Goal: Task Accomplishment & Management: Use online tool/utility

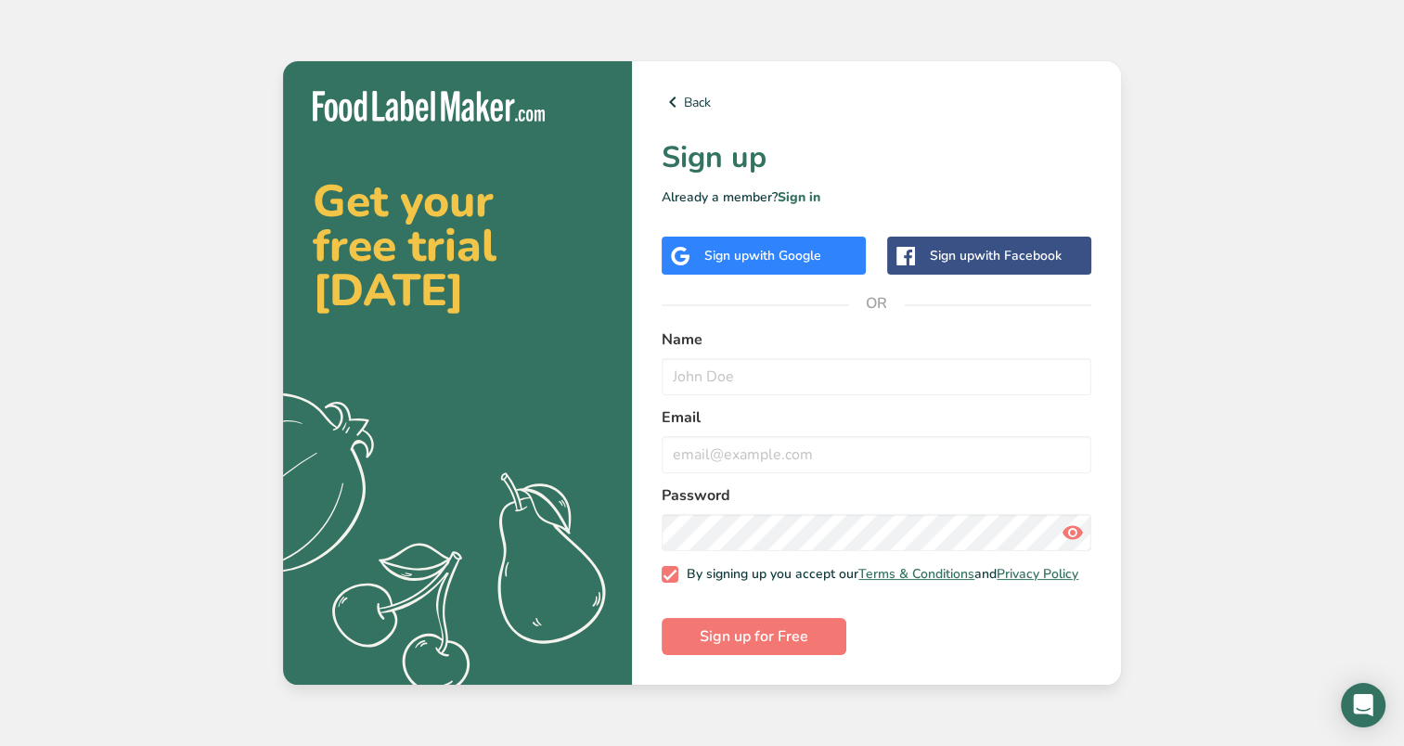
click at [739, 246] on div "Sign up with Google" at bounding box center [762, 255] width 117 height 19
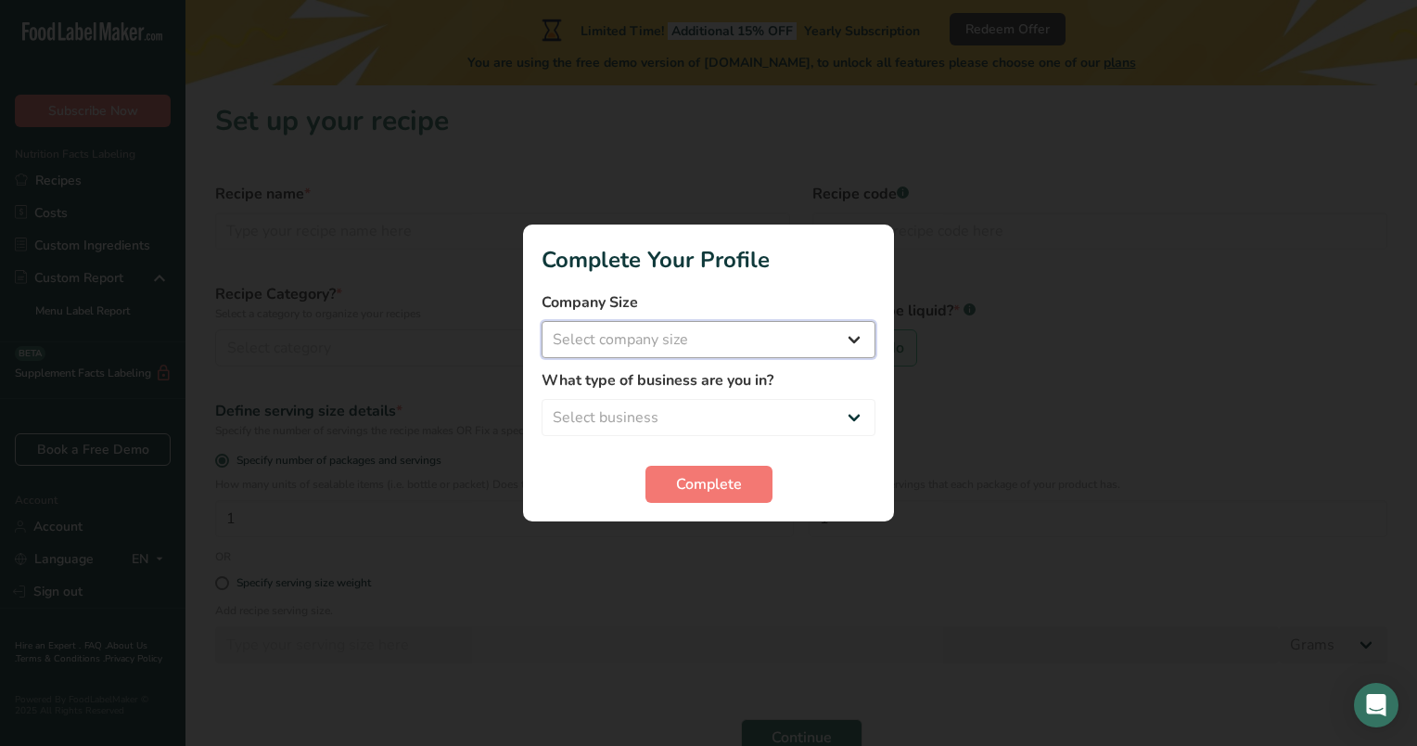
click at [816, 338] on select "Select company size Fewer than 10 Employees 10 to 50 Employees 51 to 500 Employ…" at bounding box center [709, 339] width 334 height 37
select select "1"
click at [542, 321] on select "Select company size Fewer than 10 Employees 10 to 50 Employees 51 to 500 Employ…" at bounding box center [709, 339] width 334 height 37
click at [845, 421] on select "Select business Packaged Food Manufacturer Restaurant & Cafe Bakery Meal Plans …" at bounding box center [709, 417] width 334 height 37
select select "3"
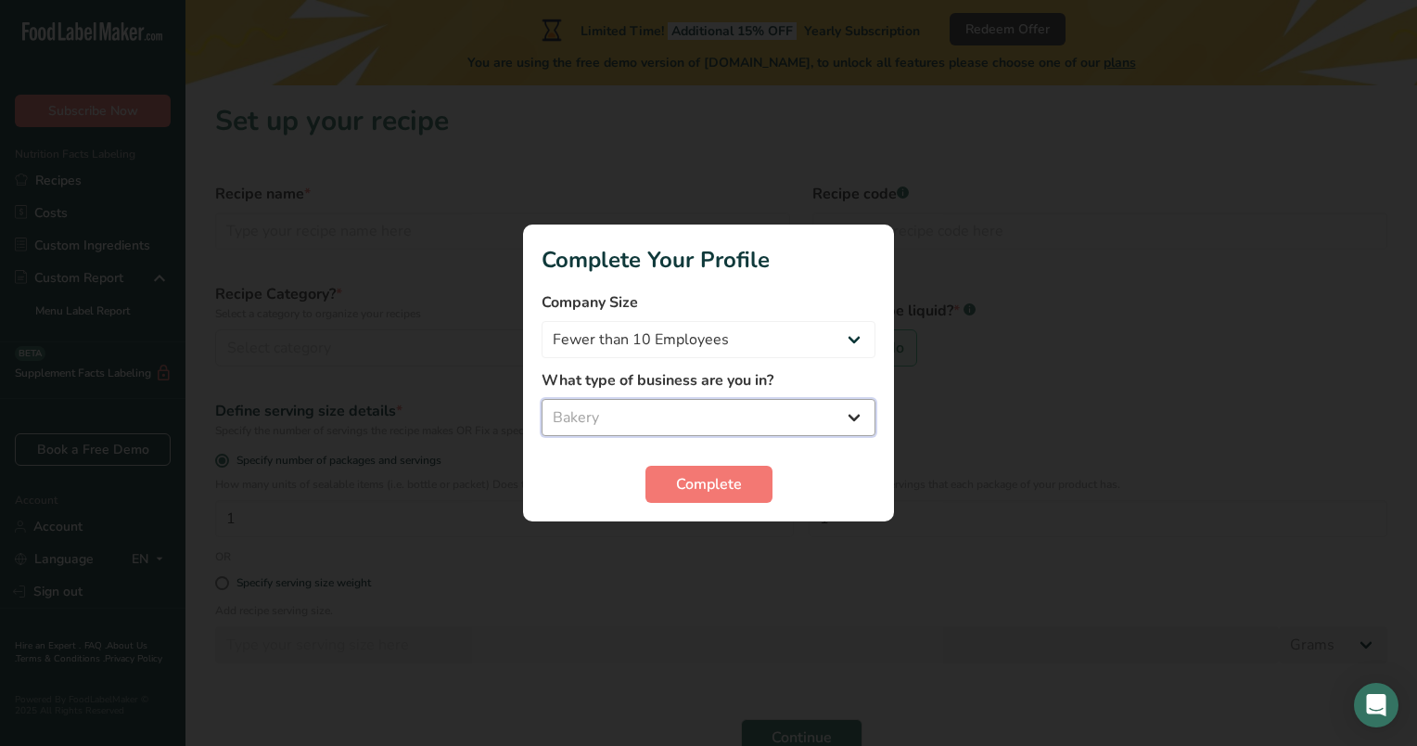
click at [542, 399] on select "Select business Packaged Food Manufacturer Restaurant & Cafe Bakery Meal Plans …" at bounding box center [709, 417] width 334 height 37
click at [706, 477] on span "Complete" at bounding box center [709, 484] width 66 height 22
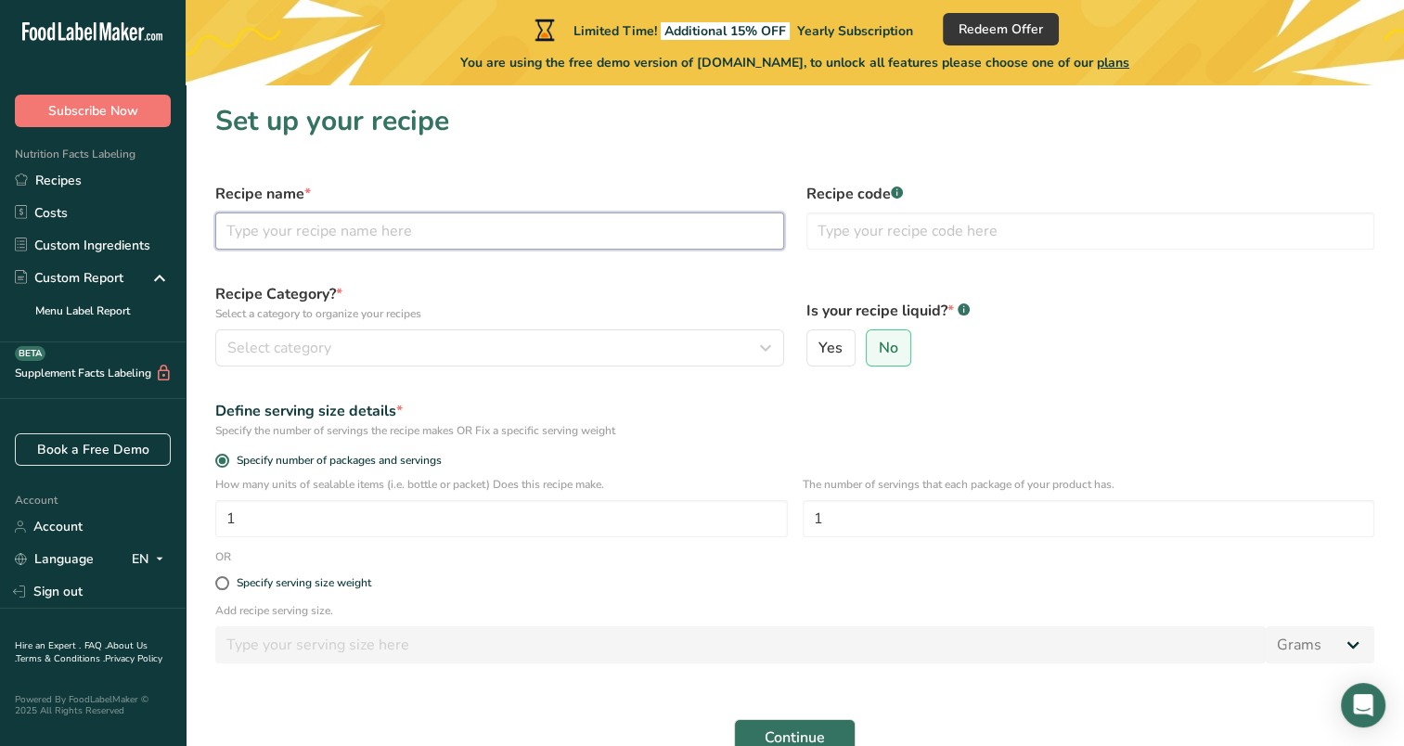
click at [339, 233] on input "text" at bounding box center [499, 230] width 569 height 37
type input "Classic Cinnamon Rolls"
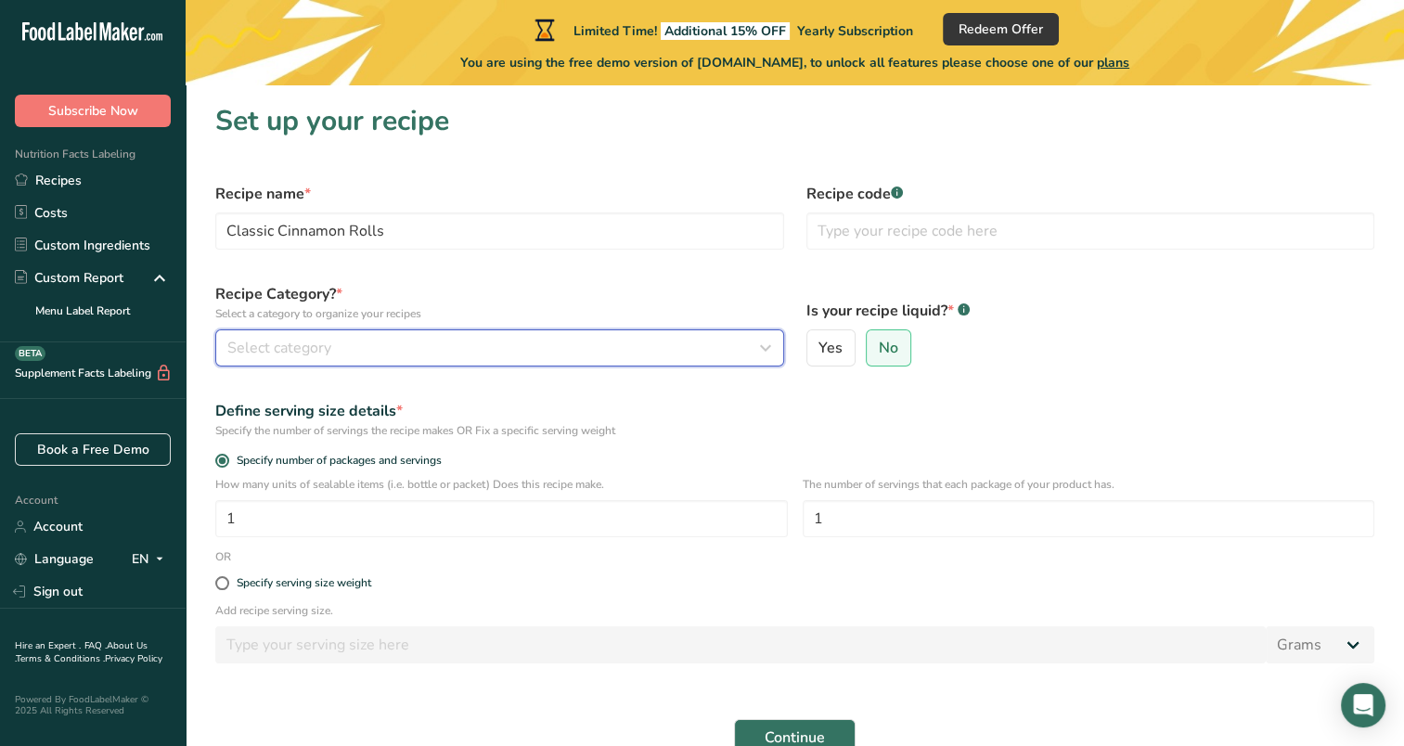
click at [417, 337] on div "Select category" at bounding box center [493, 348] width 533 height 22
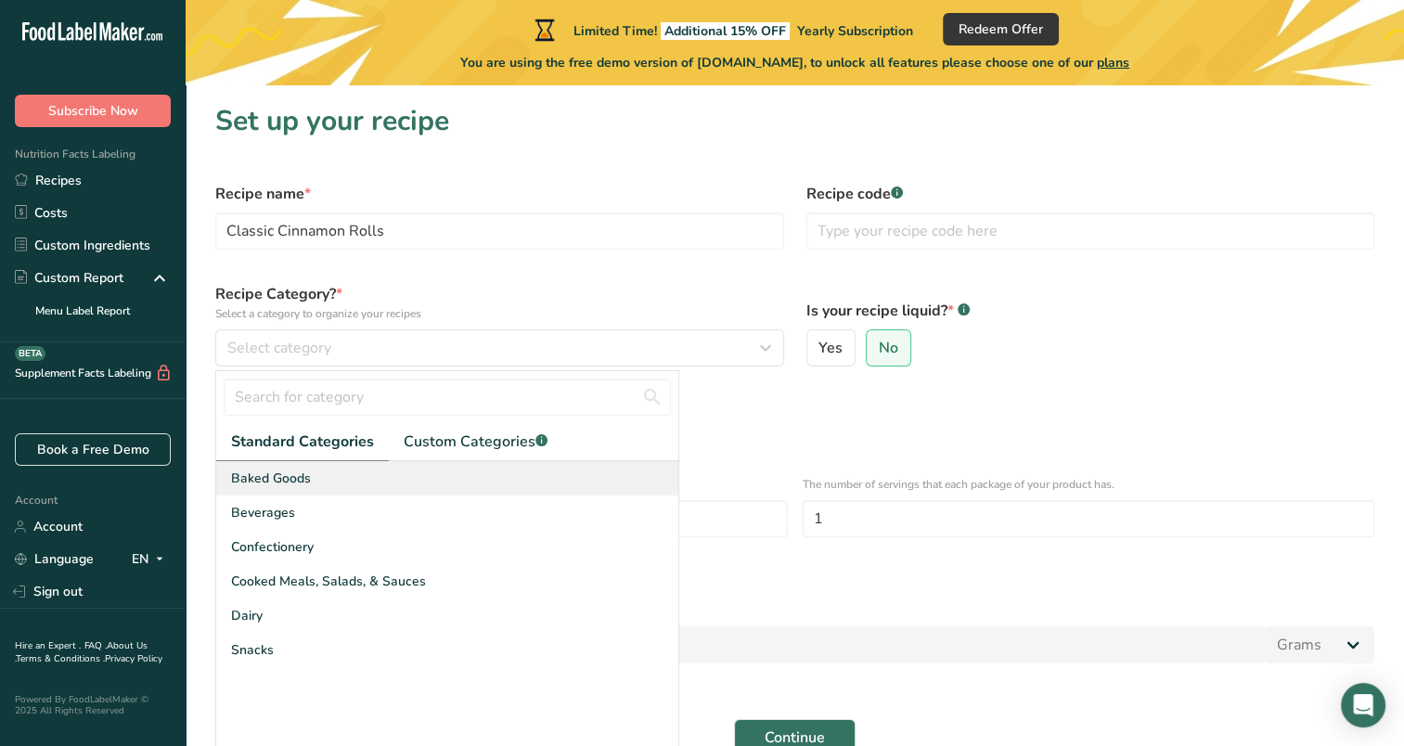
click at [302, 483] on span "Baked Goods" at bounding box center [271, 477] width 80 height 19
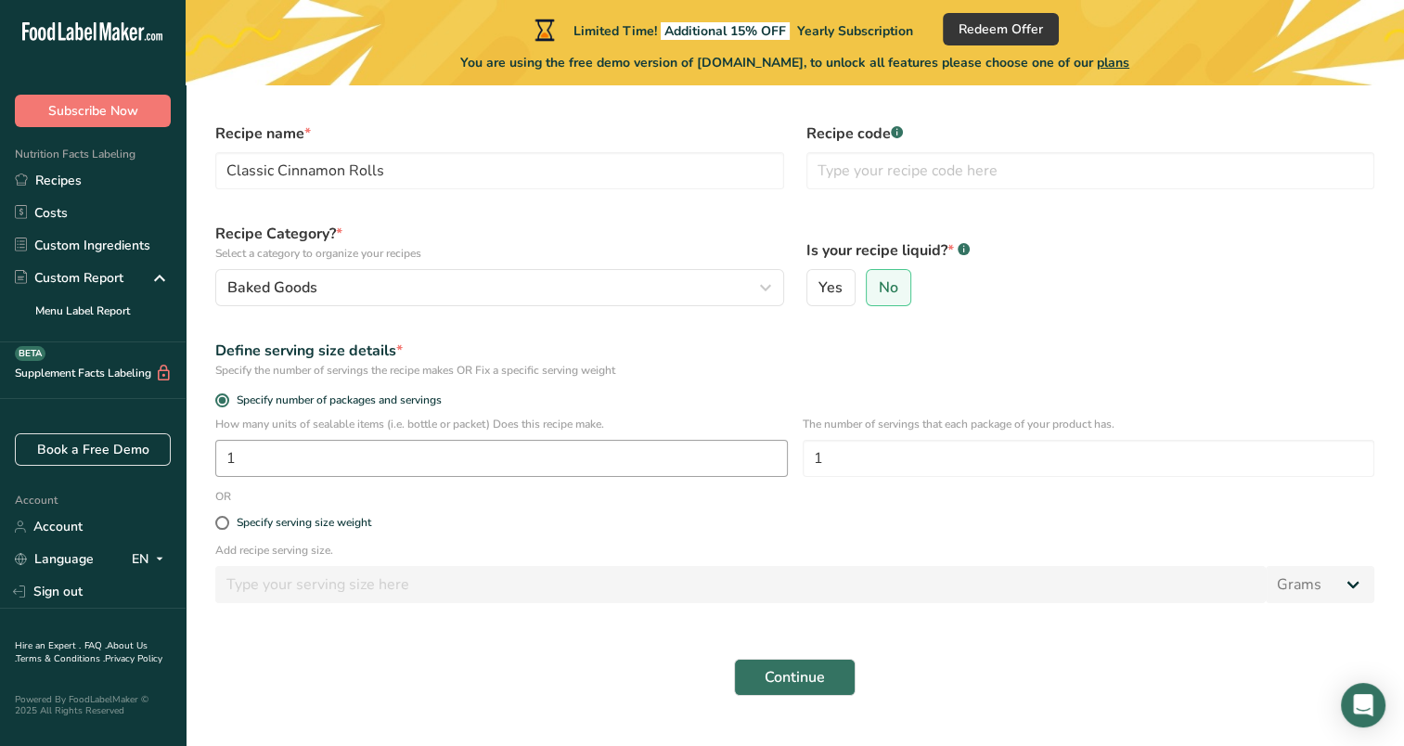
scroll to position [93, 0]
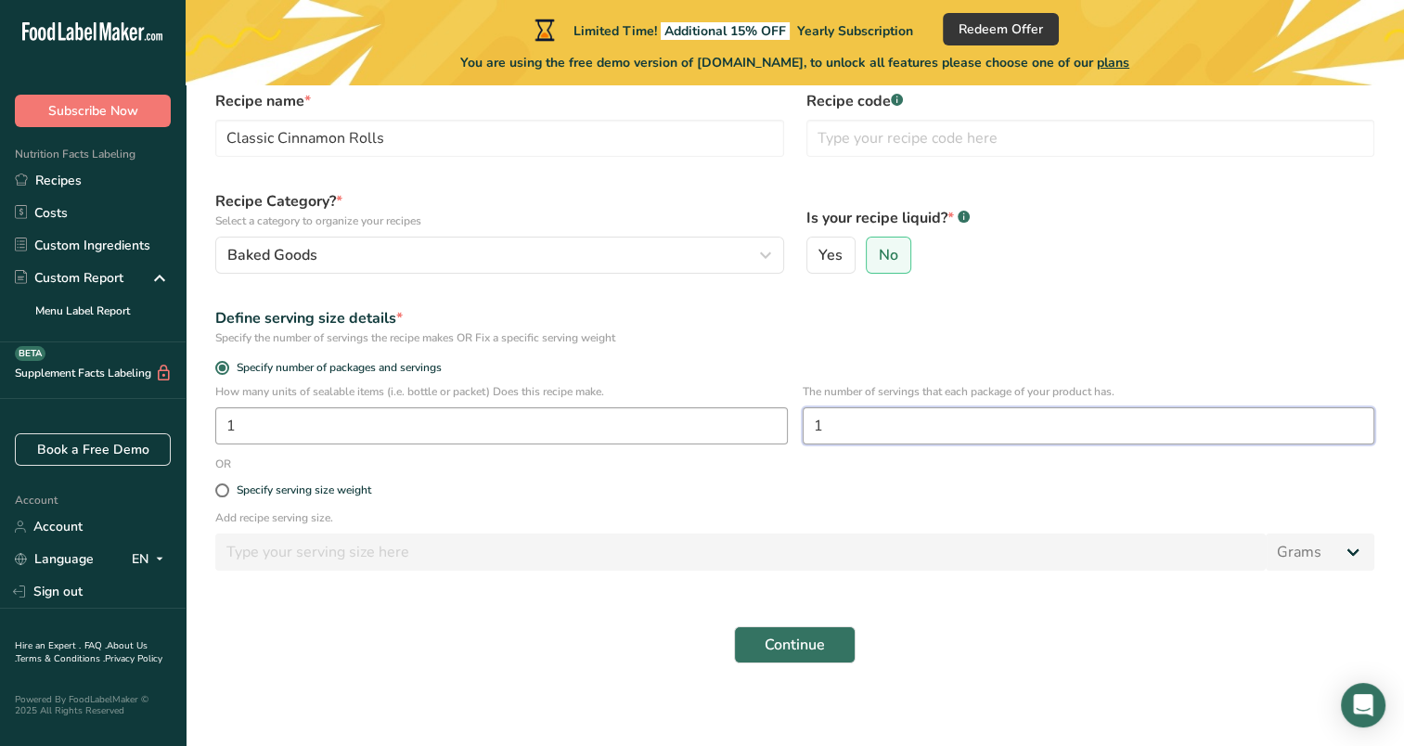
drag, startPoint x: 877, startPoint y: 423, endPoint x: 775, endPoint y: 437, distance: 102.1
click at [775, 437] on div "How many units of sealable items (i.e. bottle or packet) Does this recipe make.…" at bounding box center [794, 419] width 1181 height 72
type input "4"
drag, startPoint x: 251, startPoint y: 427, endPoint x: 208, endPoint y: 429, distance: 43.6
click at [211, 429] on div "How many units of sealable items (i.e. bottle or packet) Does this recipe make.…" at bounding box center [794, 419] width 1181 height 72
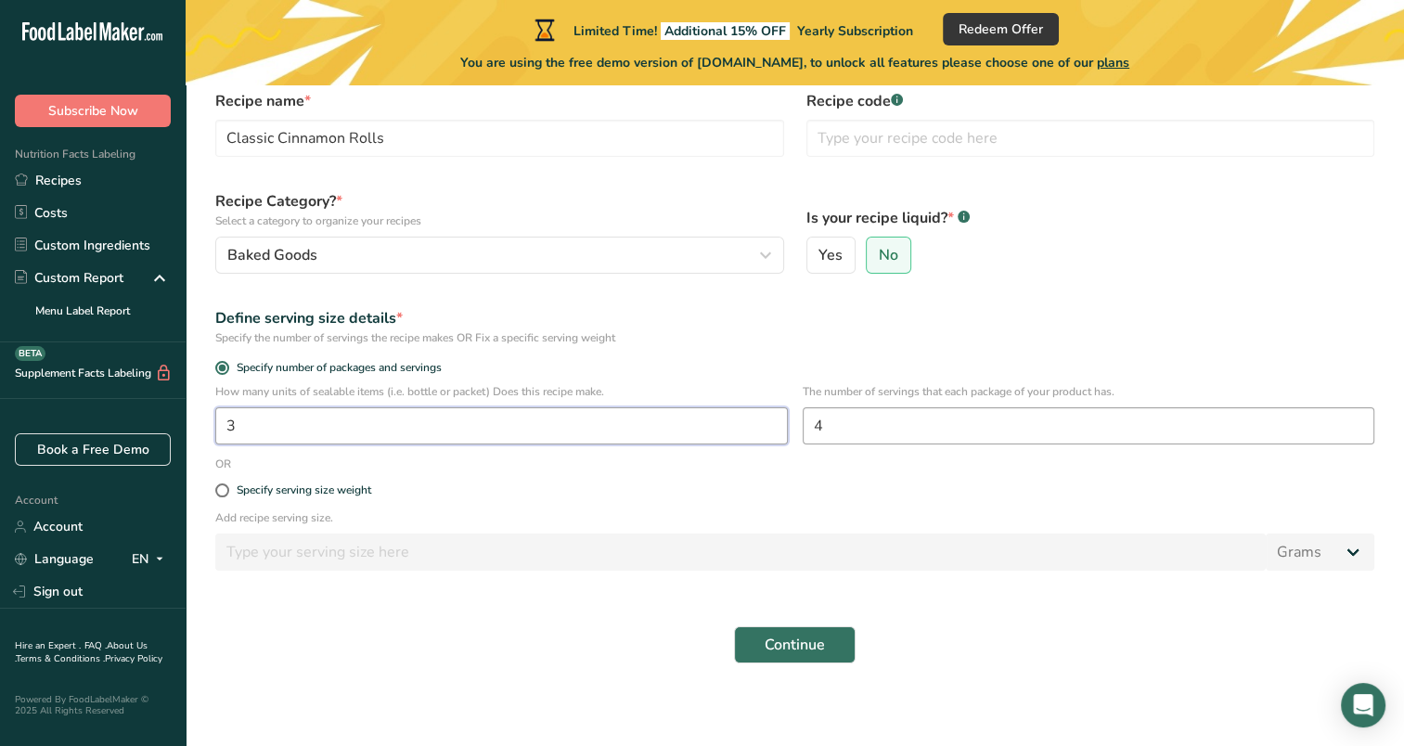
type input "3"
drag, startPoint x: 829, startPoint y: 432, endPoint x: 757, endPoint y: 446, distance: 73.7
click at [760, 445] on div "How many units of sealable items (i.e. bottle or packet) Does this recipe make.…" at bounding box center [794, 419] width 1181 height 72
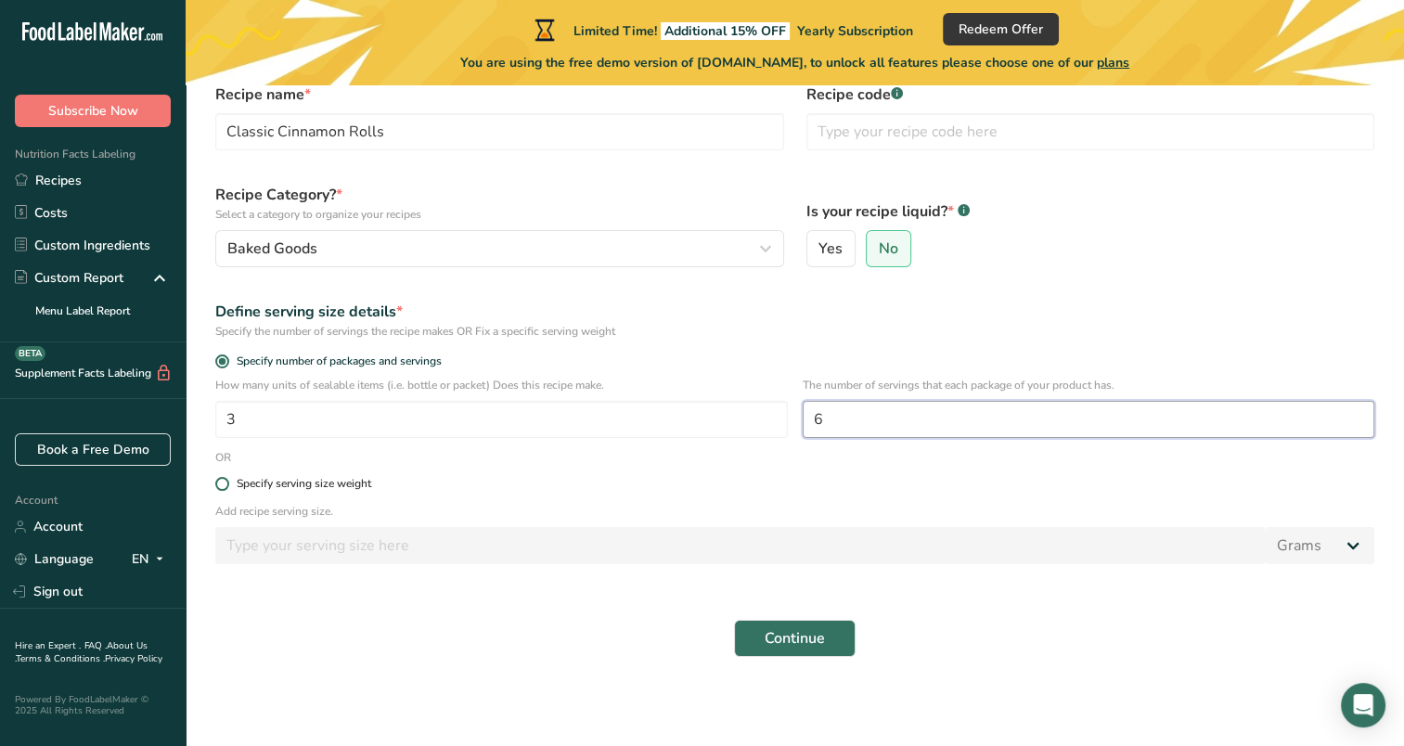
type input "6"
click at [224, 489] on span at bounding box center [222, 484] width 14 height 14
click at [224, 489] on input "Specify serving size weight" at bounding box center [221, 484] width 12 height 12
radio input "true"
radio input "false"
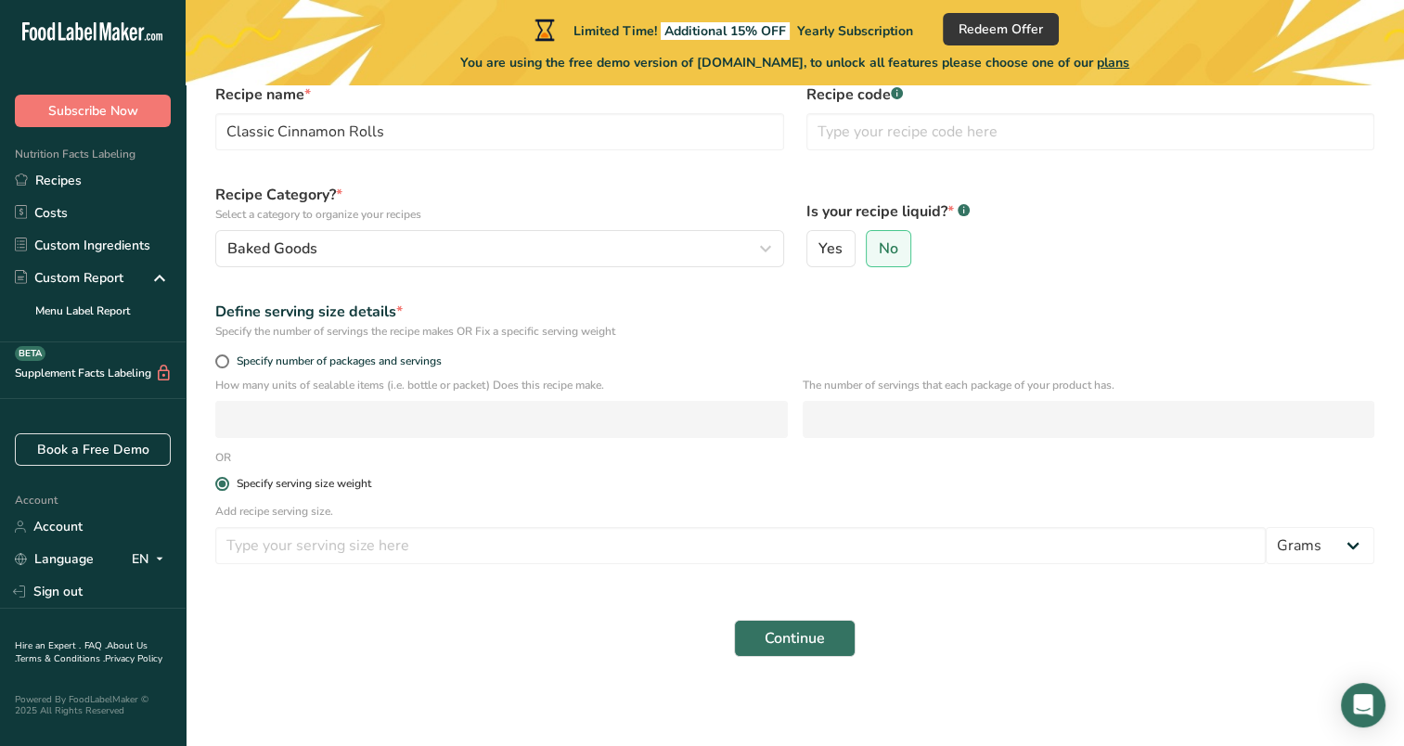
click at [224, 489] on span at bounding box center [222, 484] width 14 height 14
click at [224, 489] on input "Specify serving size weight" at bounding box center [221, 484] width 12 height 12
click at [223, 365] on span at bounding box center [222, 361] width 14 height 14
click at [223, 365] on input "Specify number of packages and servings" at bounding box center [221, 361] width 12 height 12
radio input "true"
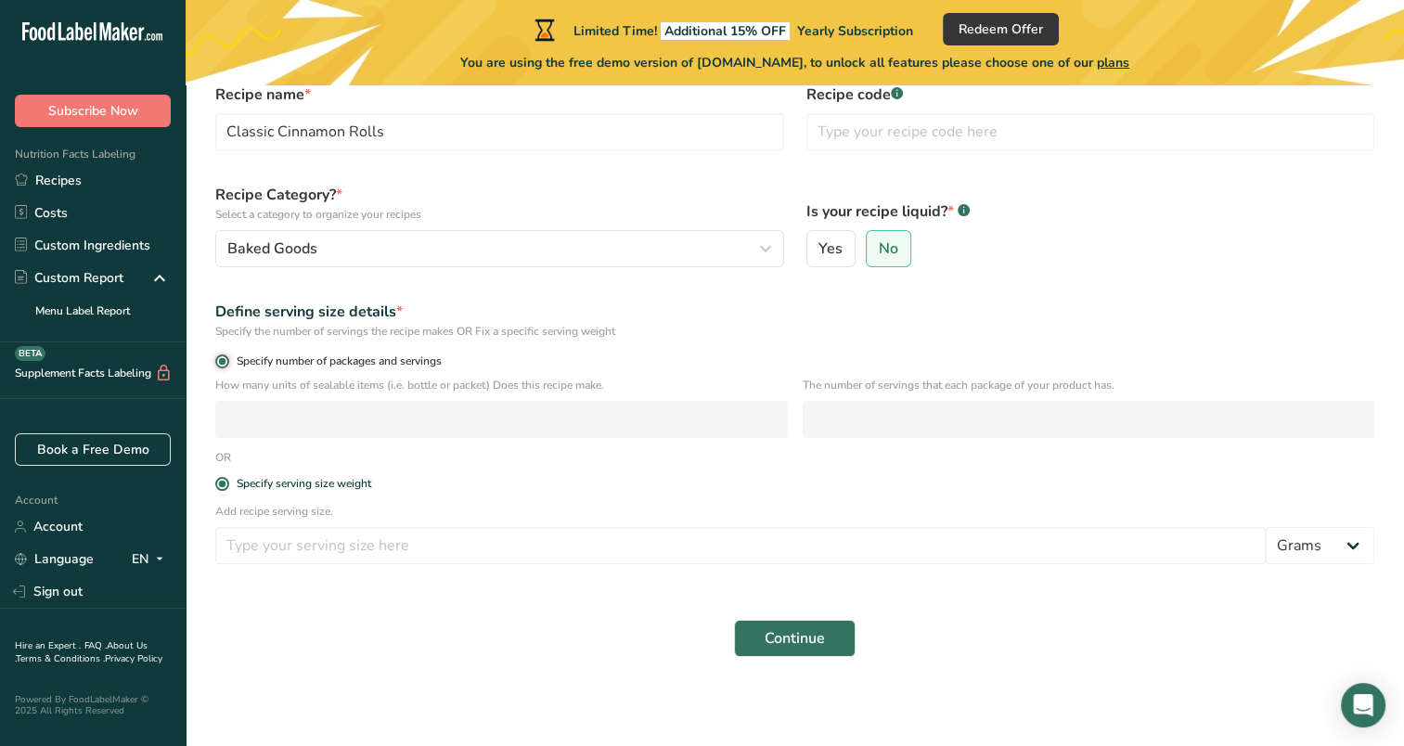
radio input "false"
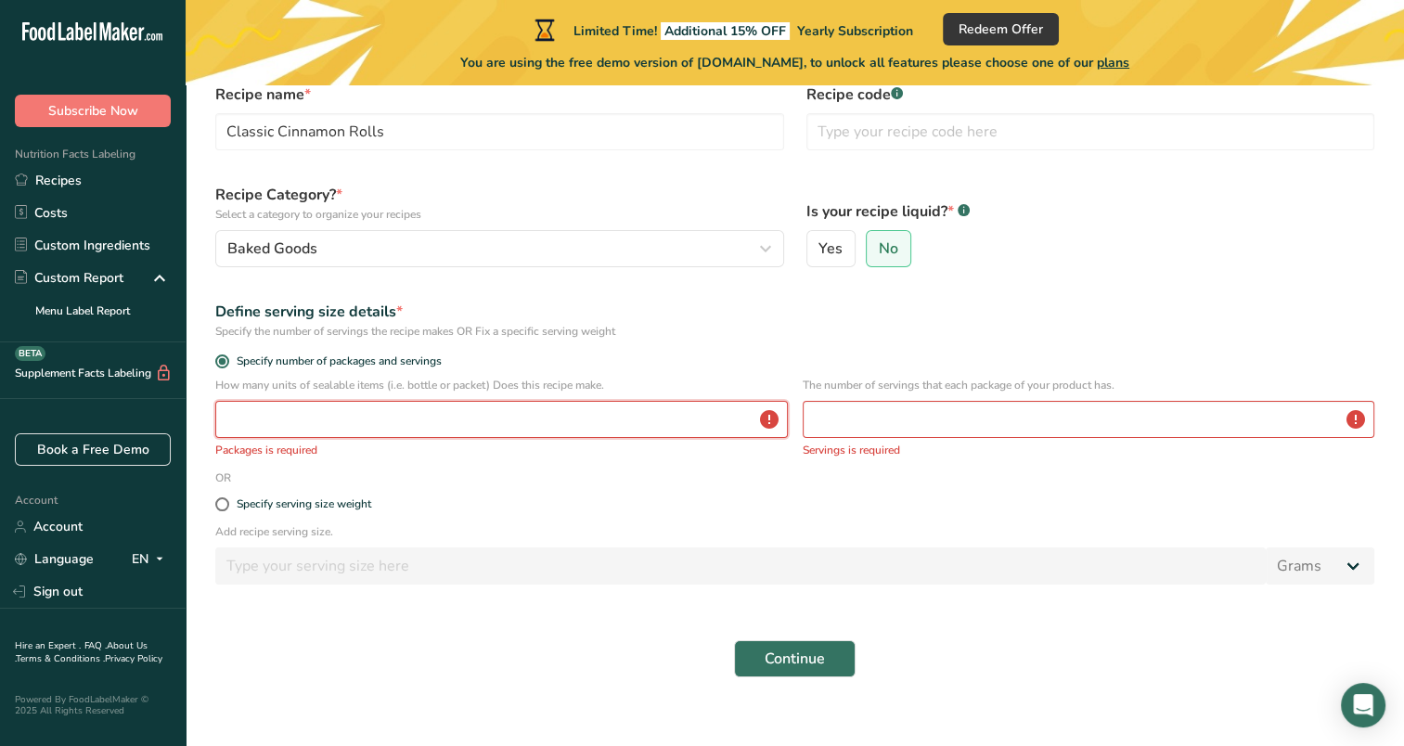
click at [272, 417] on input "number" at bounding box center [501, 419] width 572 height 37
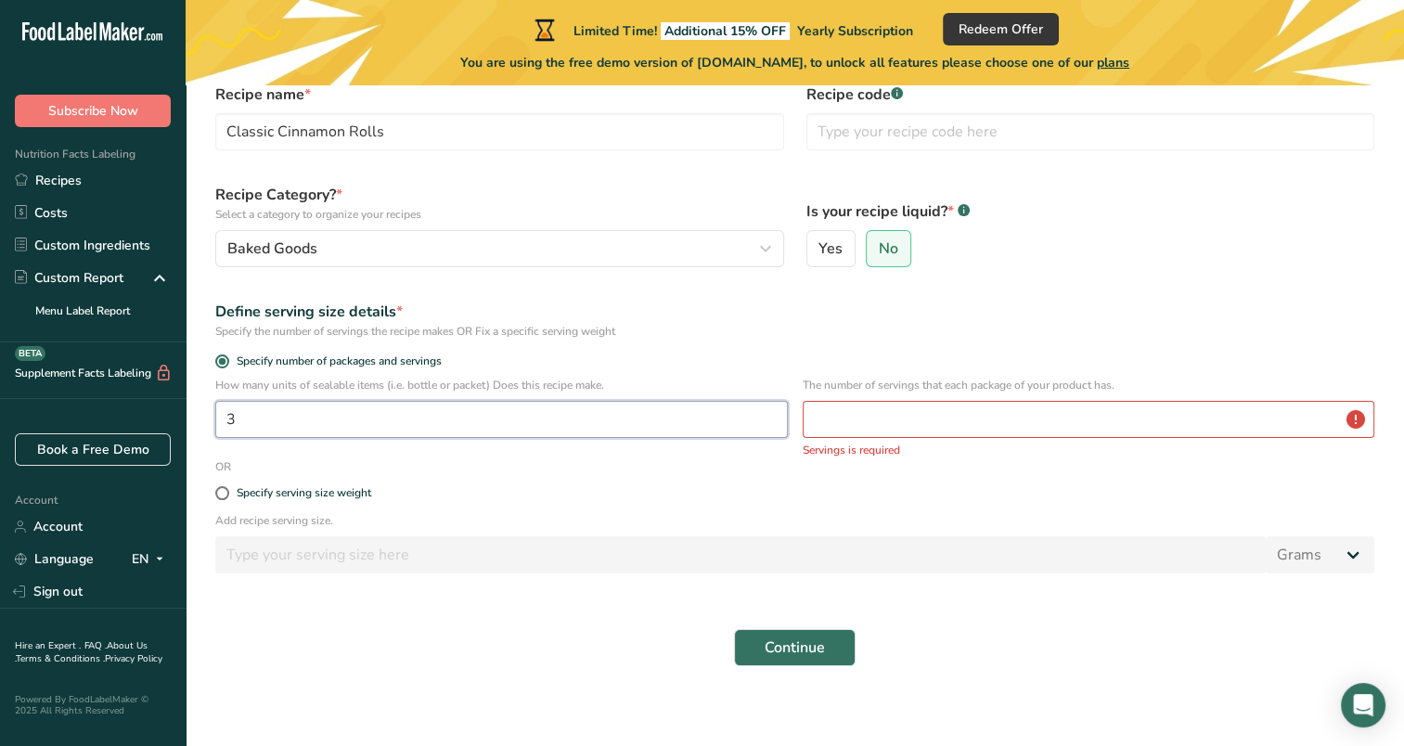
type input "3"
click at [914, 424] on input "number" at bounding box center [1088, 419] width 572 height 37
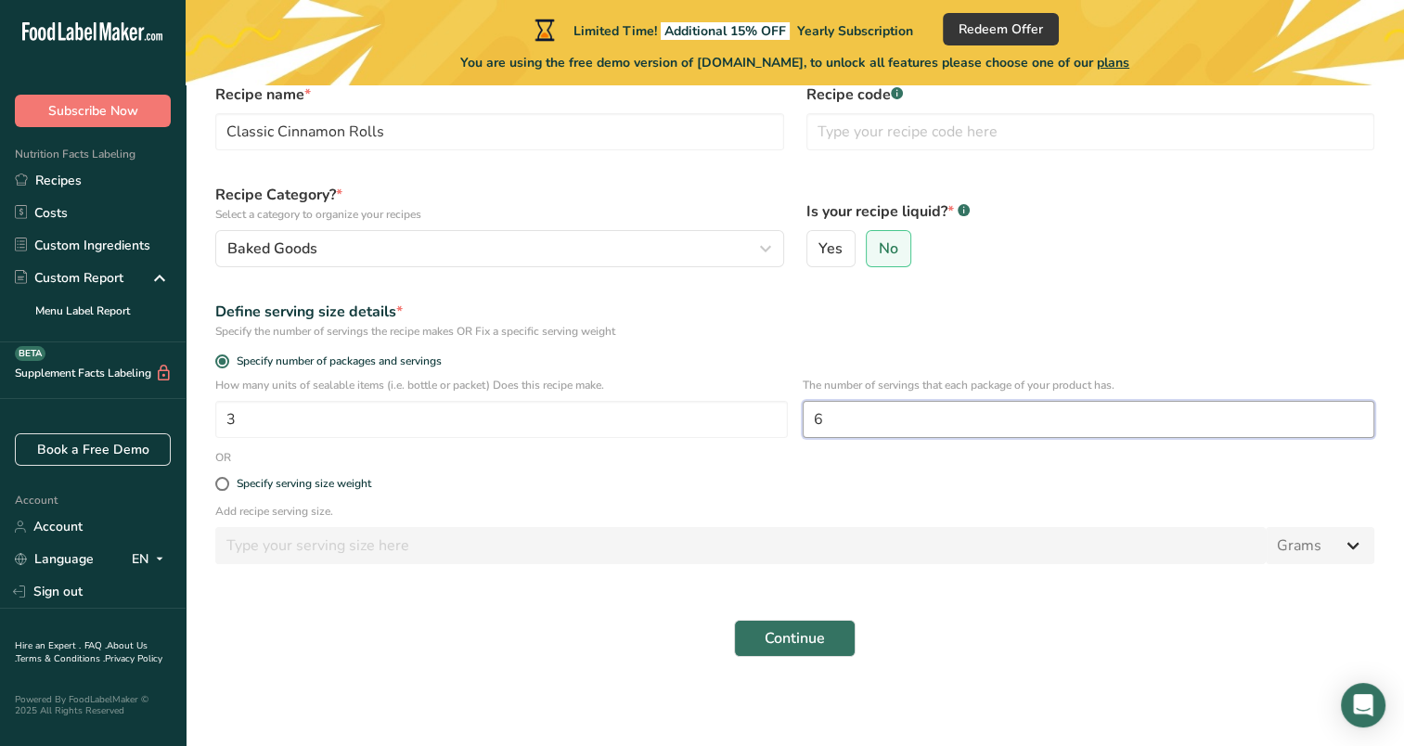
type input "6"
click at [770, 644] on span "Continue" at bounding box center [794, 638] width 60 height 22
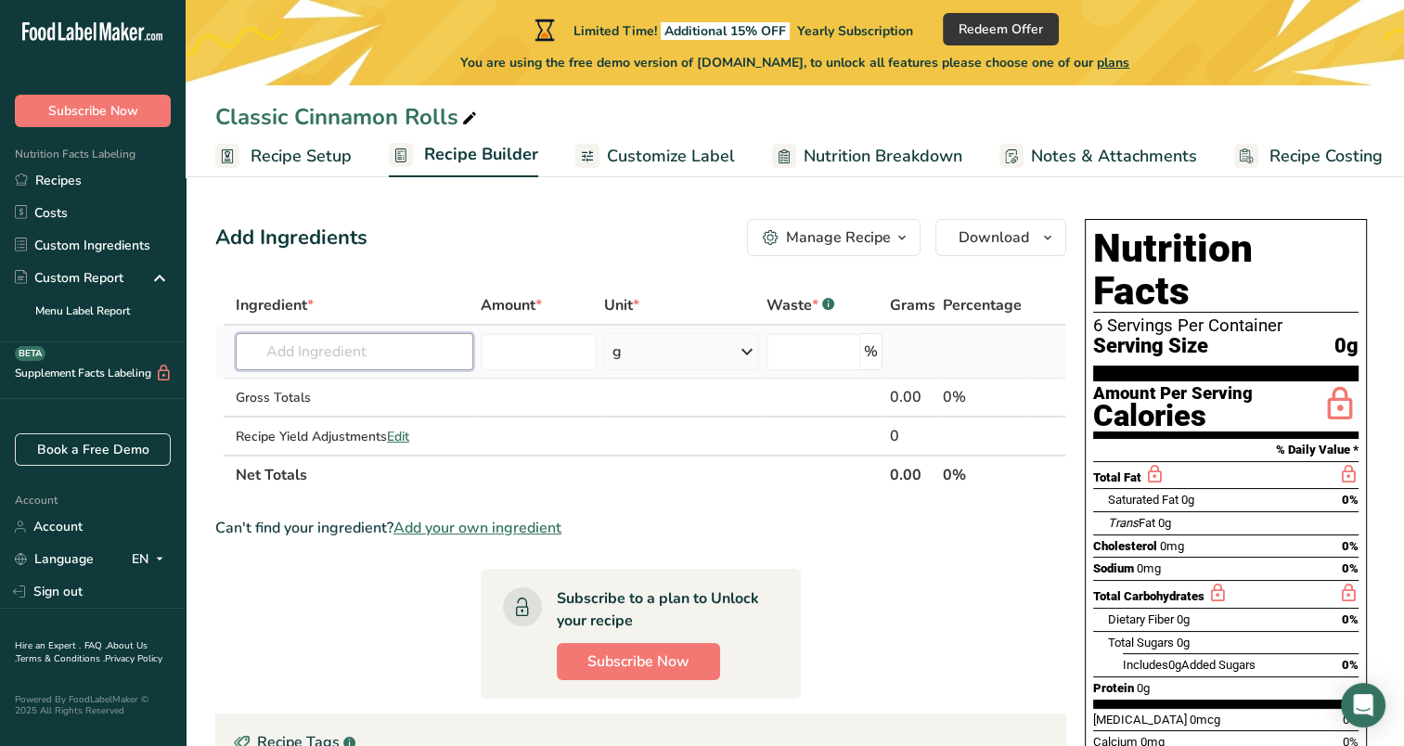
click at [345, 345] on input "text" at bounding box center [354, 351] width 237 height 37
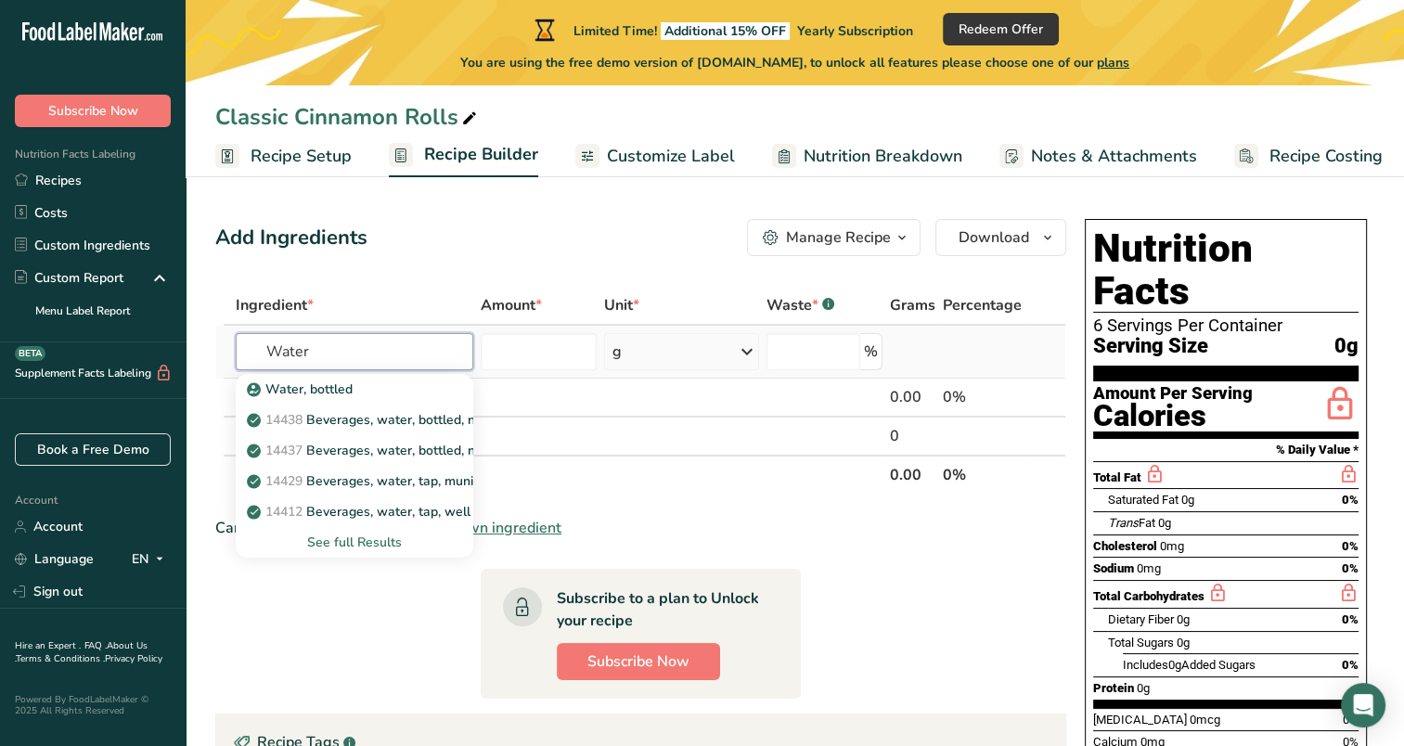
type input "Water"
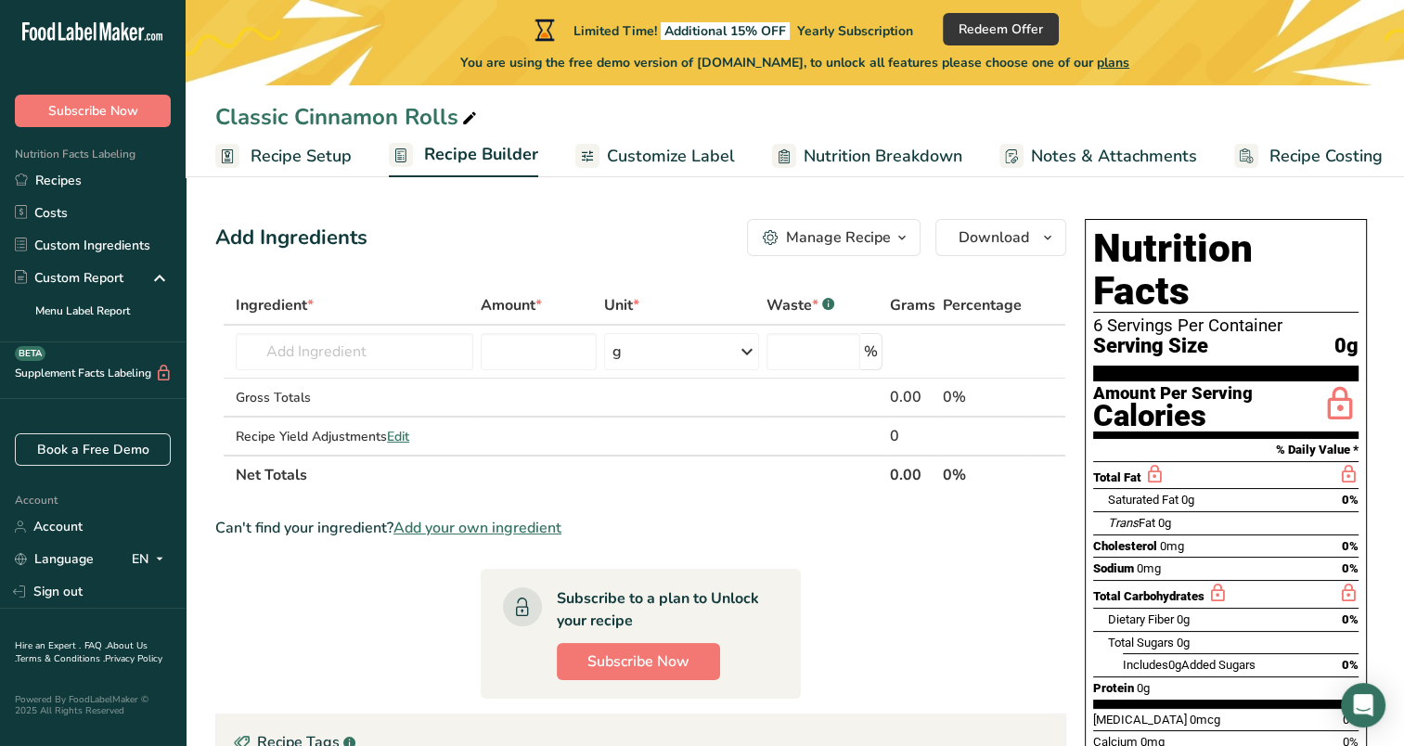
click at [965, 622] on section "Ingredient * Amount * Unit * Waste * .a-a{fill:#347362;}.b-a{fill:#fff;} Grams …" at bounding box center [640, 695] width 851 height 819
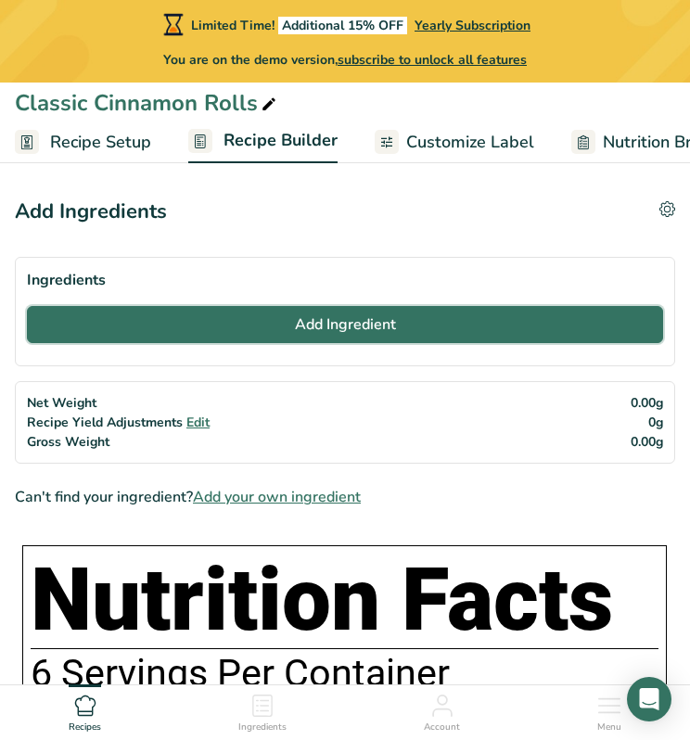
click at [219, 316] on button "Add Ingredient" at bounding box center [345, 324] width 636 height 37
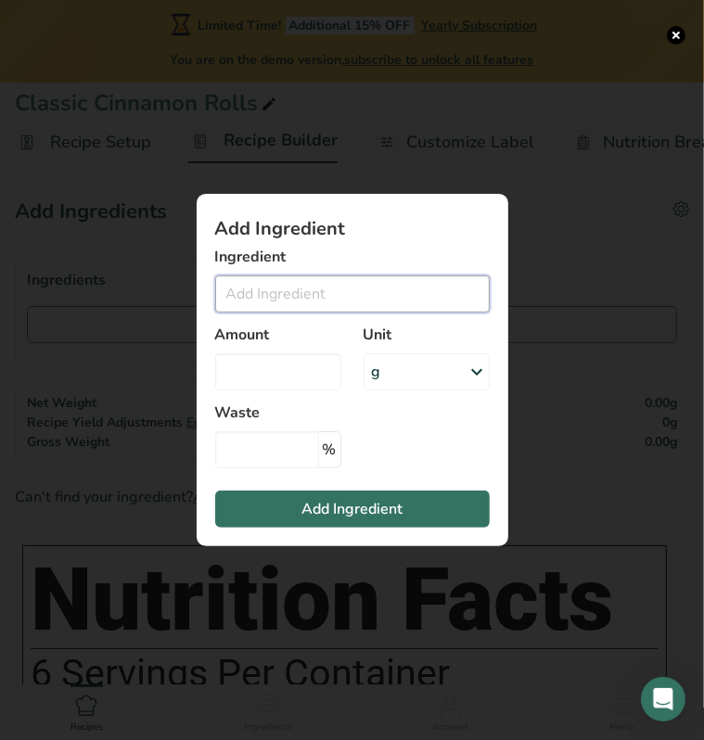
click at [263, 288] on input "Add ingredient modal" at bounding box center [352, 294] width 275 height 37
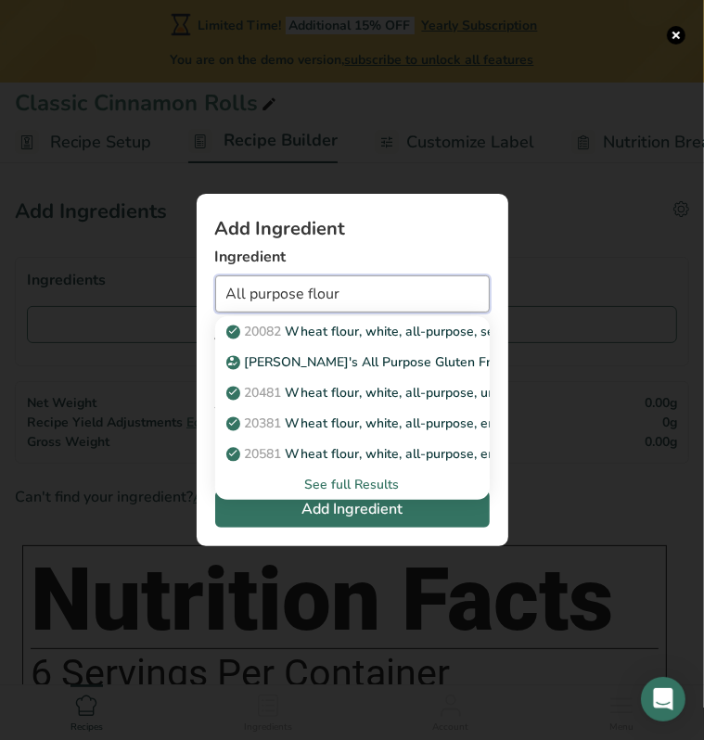
type input "All purpose flour"
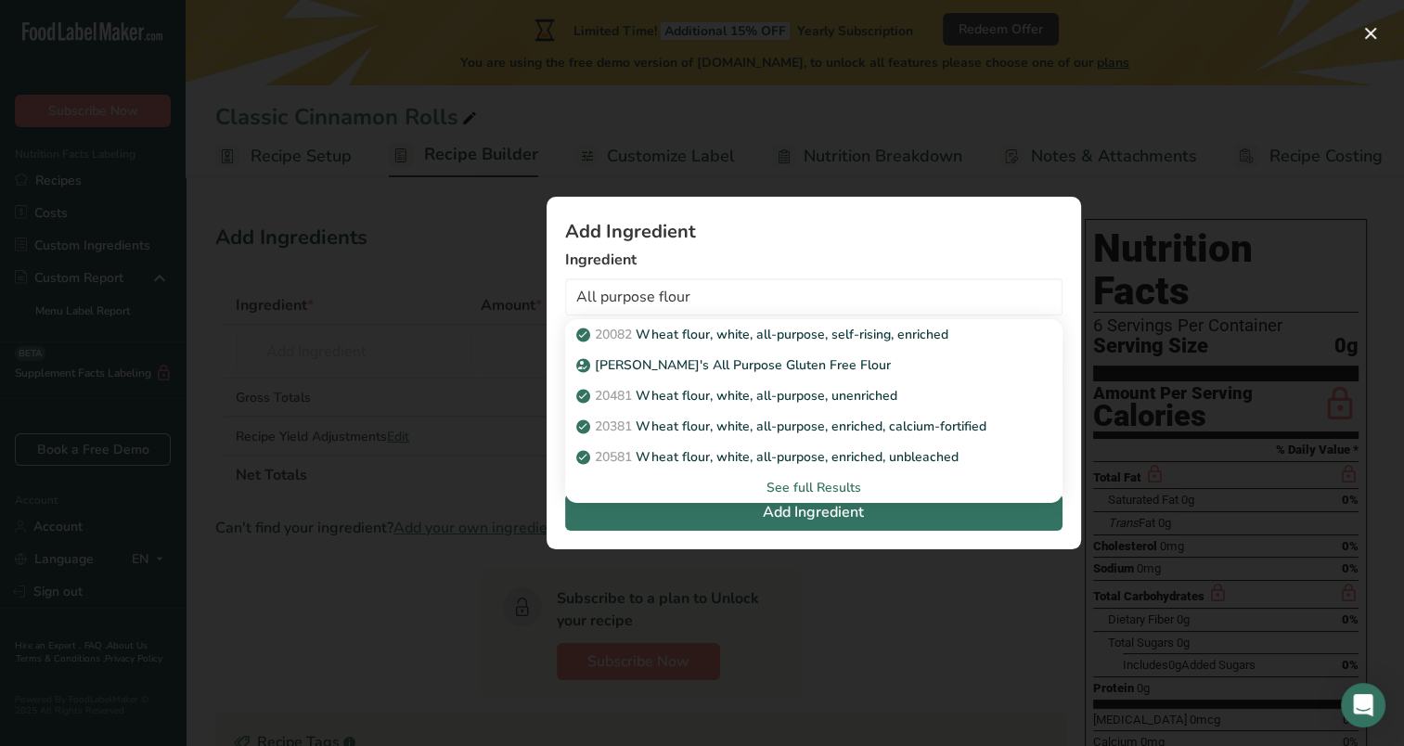
click at [787, 481] on div "See full Results" at bounding box center [814, 487] width 468 height 19
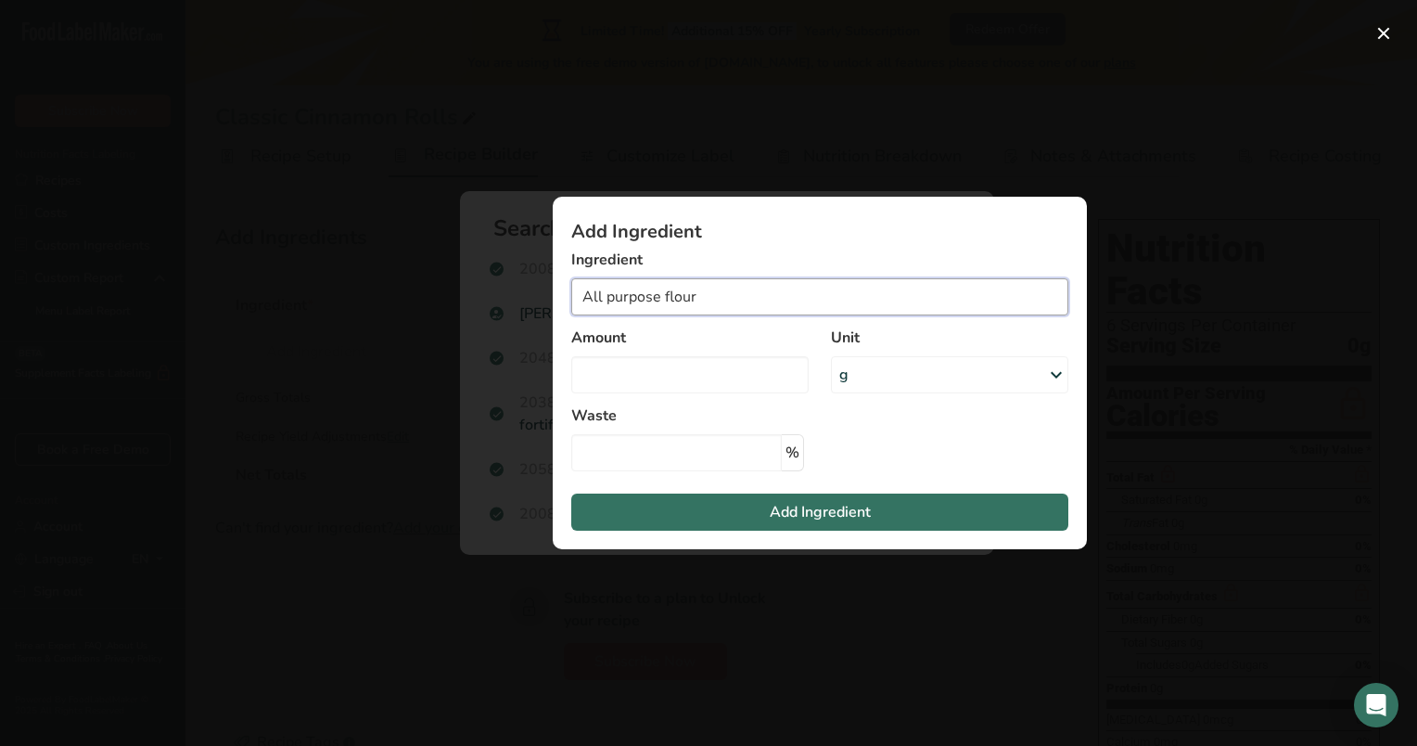
click at [742, 301] on input "All purpose flour" at bounding box center [819, 296] width 497 height 37
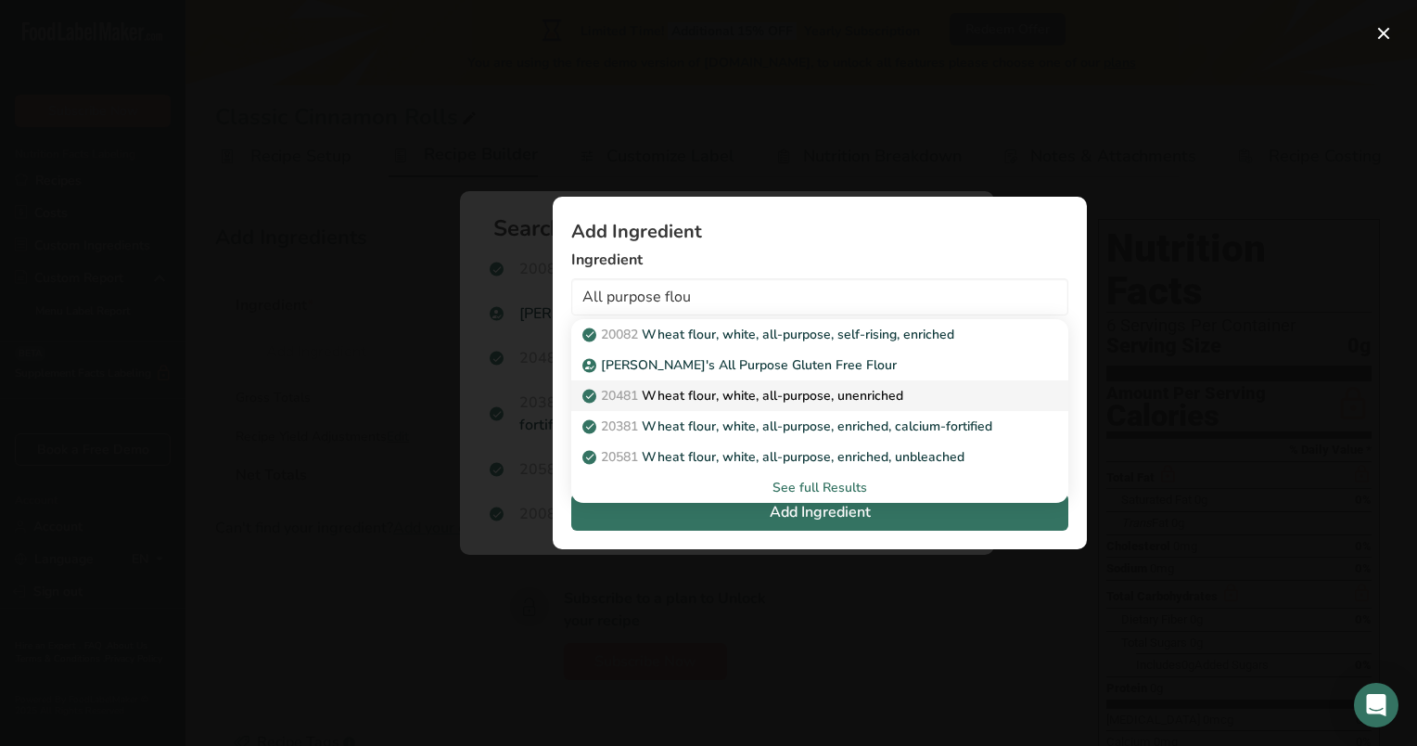
click at [859, 393] on p "20481 Wheat flour, white, all-purpose, unenriched" at bounding box center [744, 395] width 317 height 19
type input "Wheat flour, white, all-purpose, unenriched"
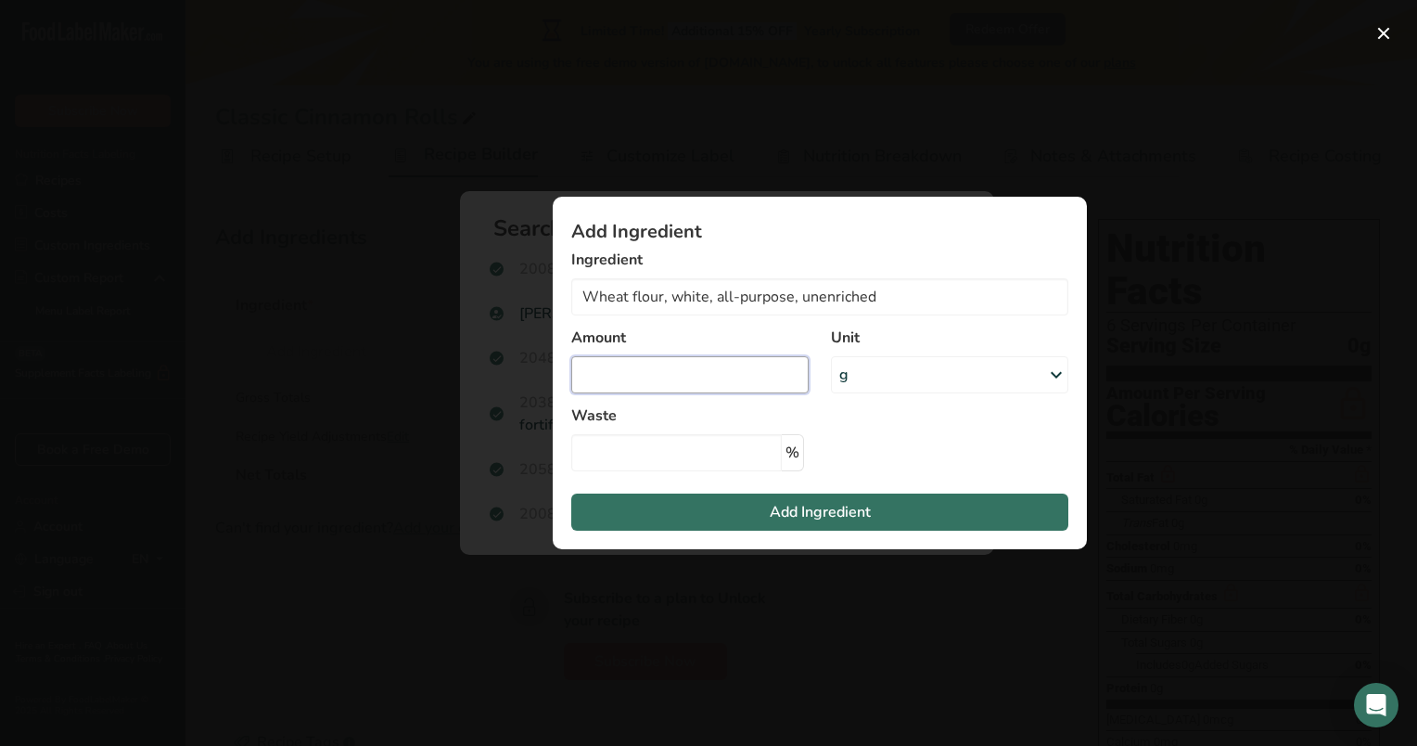
click at [757, 380] on input "Add ingredient modal" at bounding box center [689, 374] width 237 height 37
click at [1051, 369] on icon "Add ingredient modal" at bounding box center [1056, 374] width 22 height 33
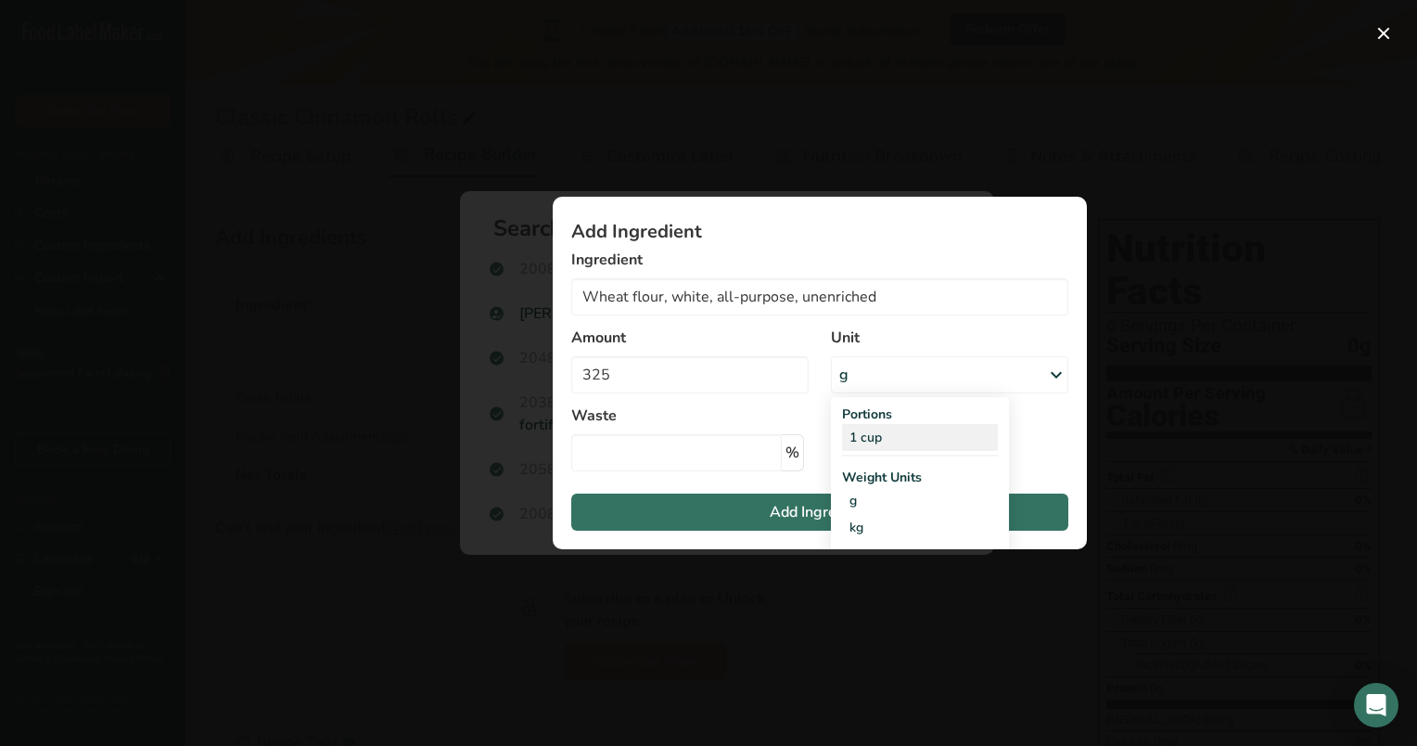
click at [882, 444] on div "1 cup" at bounding box center [920, 437] width 156 height 27
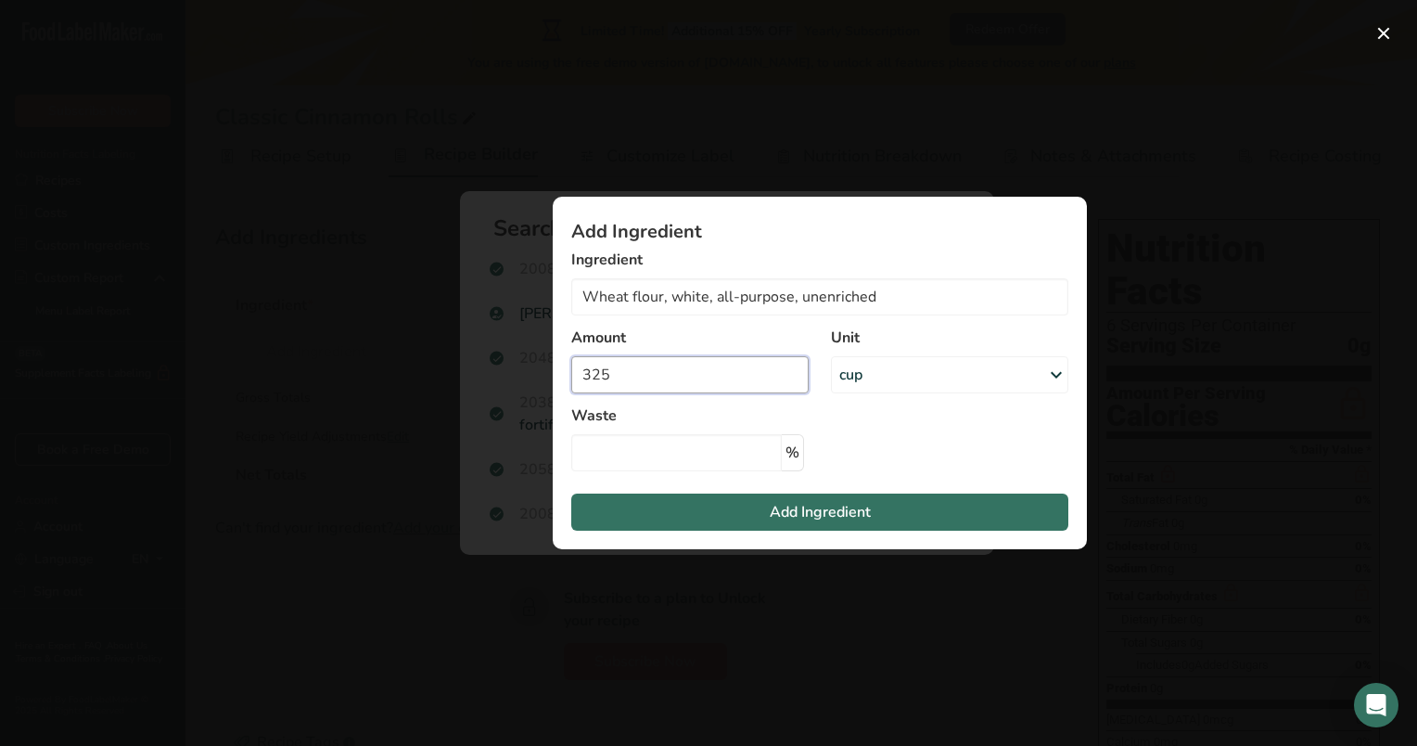
drag, startPoint x: 655, startPoint y: 388, endPoint x: 519, endPoint y: 403, distance: 137.2
click at [519, 403] on div "Add Ingredient Ingredient Wheat flour, white, all-purpose, unenriched 20082 Whe…" at bounding box center [708, 373] width 1417 height 746
type input "0"
type input "4.5"
click at [853, 518] on span "Add Ingredient" at bounding box center [820, 512] width 101 height 22
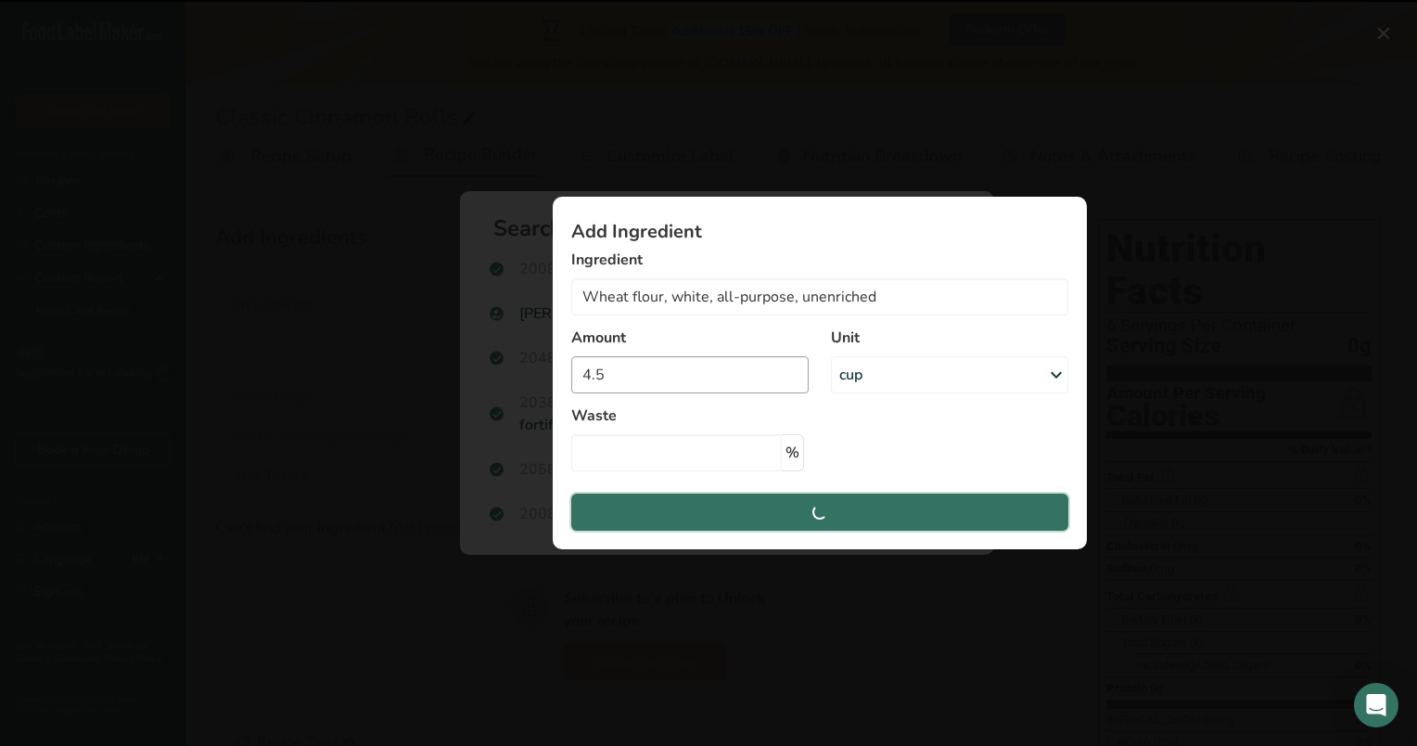
type input "4.5"
type input "0"
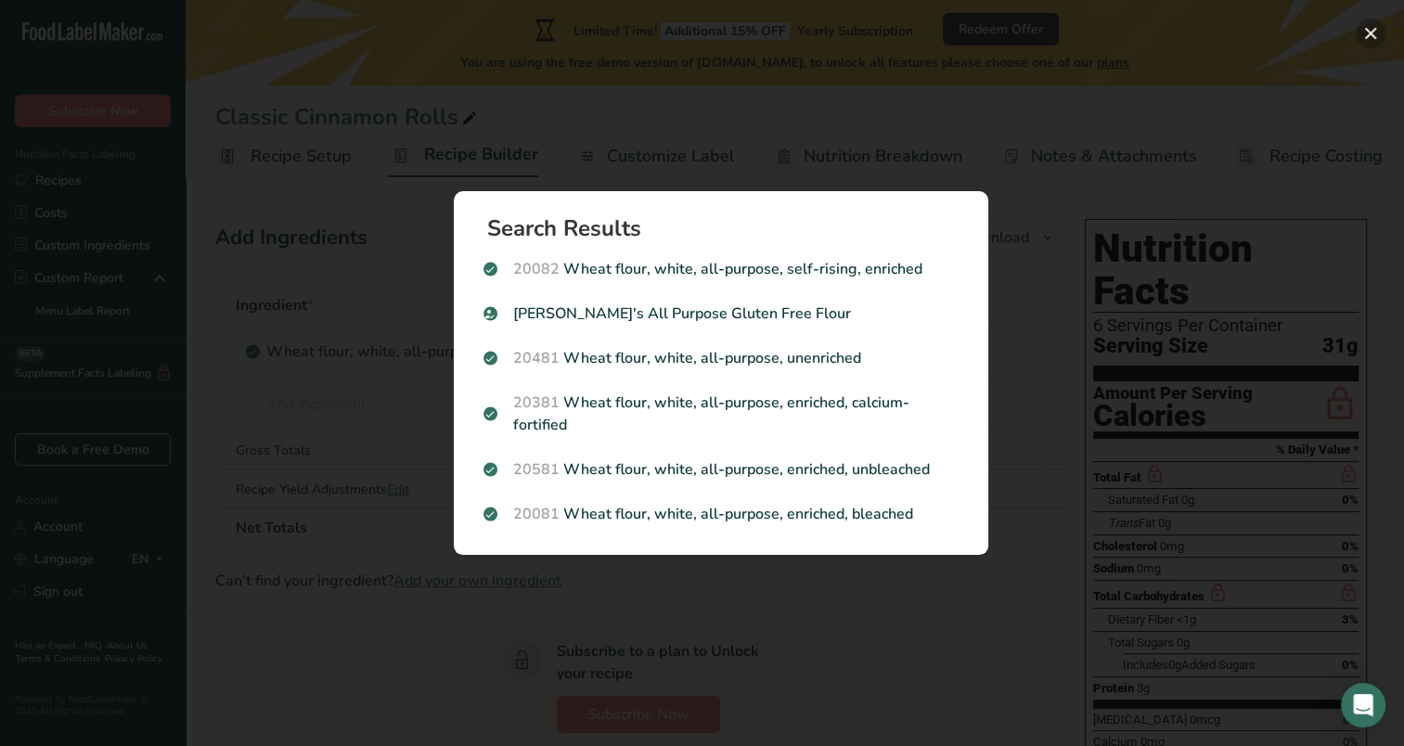
click at [1367, 36] on button "Search results modal" at bounding box center [1370, 34] width 30 height 30
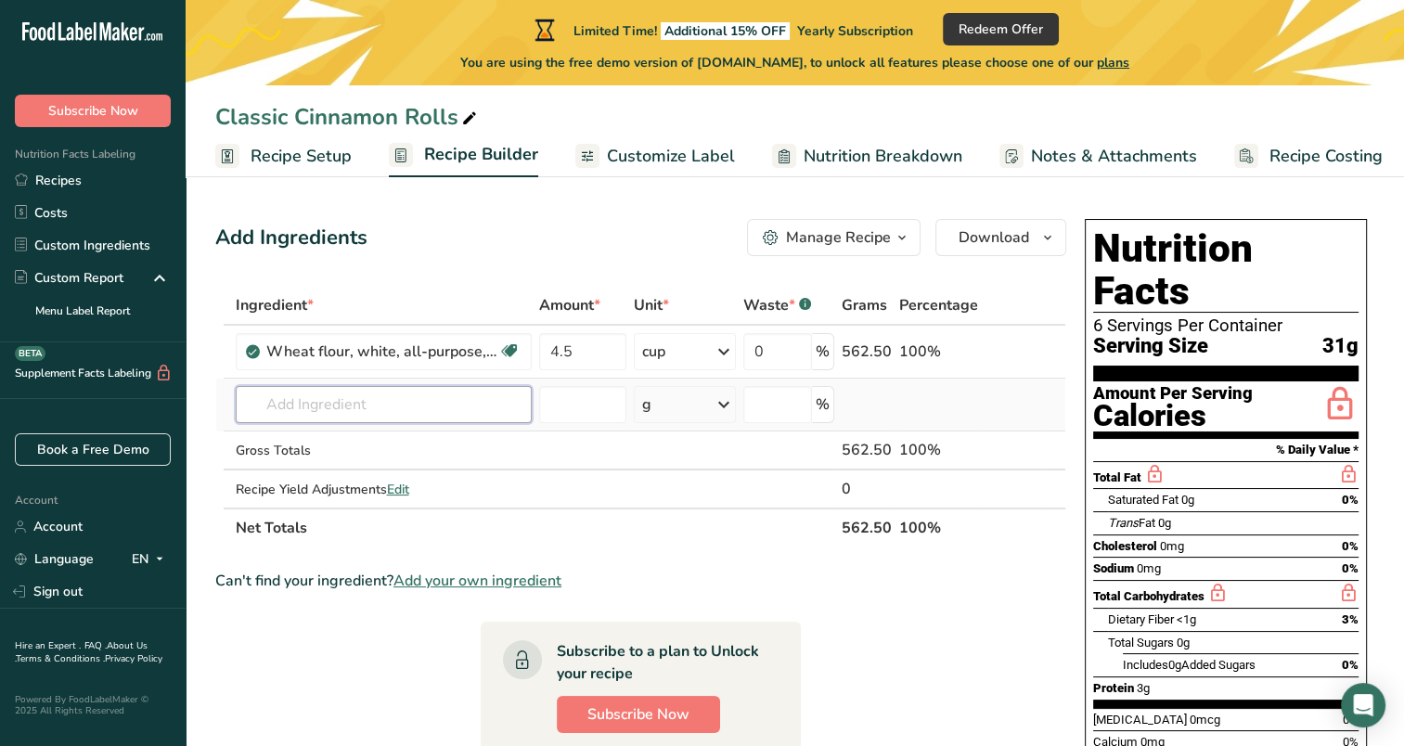
click at [372, 404] on input "text" at bounding box center [384, 404] width 296 height 37
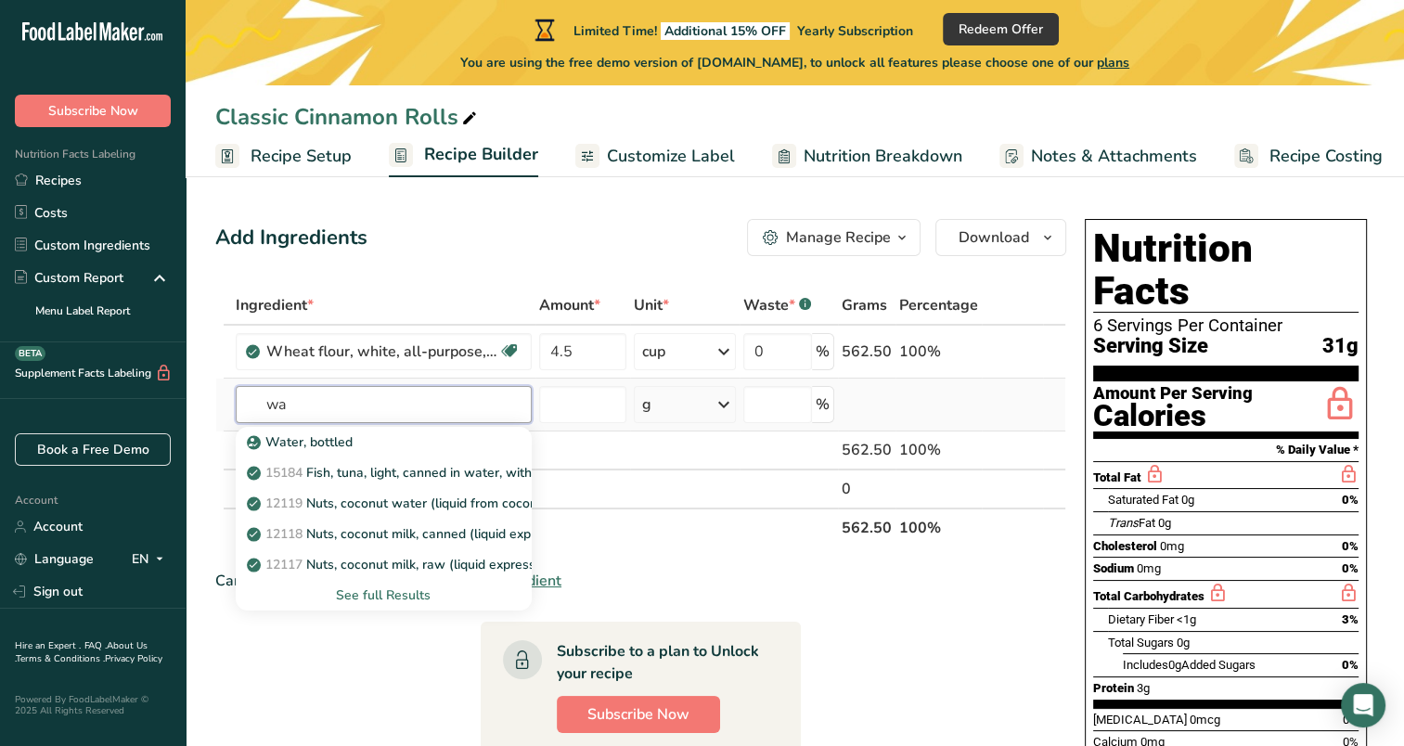
type input "w"
type input "Water"
click at [449, 532] on p "14429 Beverages, water, tap, municipal" at bounding box center [375, 533] width 250 height 19
type input "Beverages, water, tap, municipal"
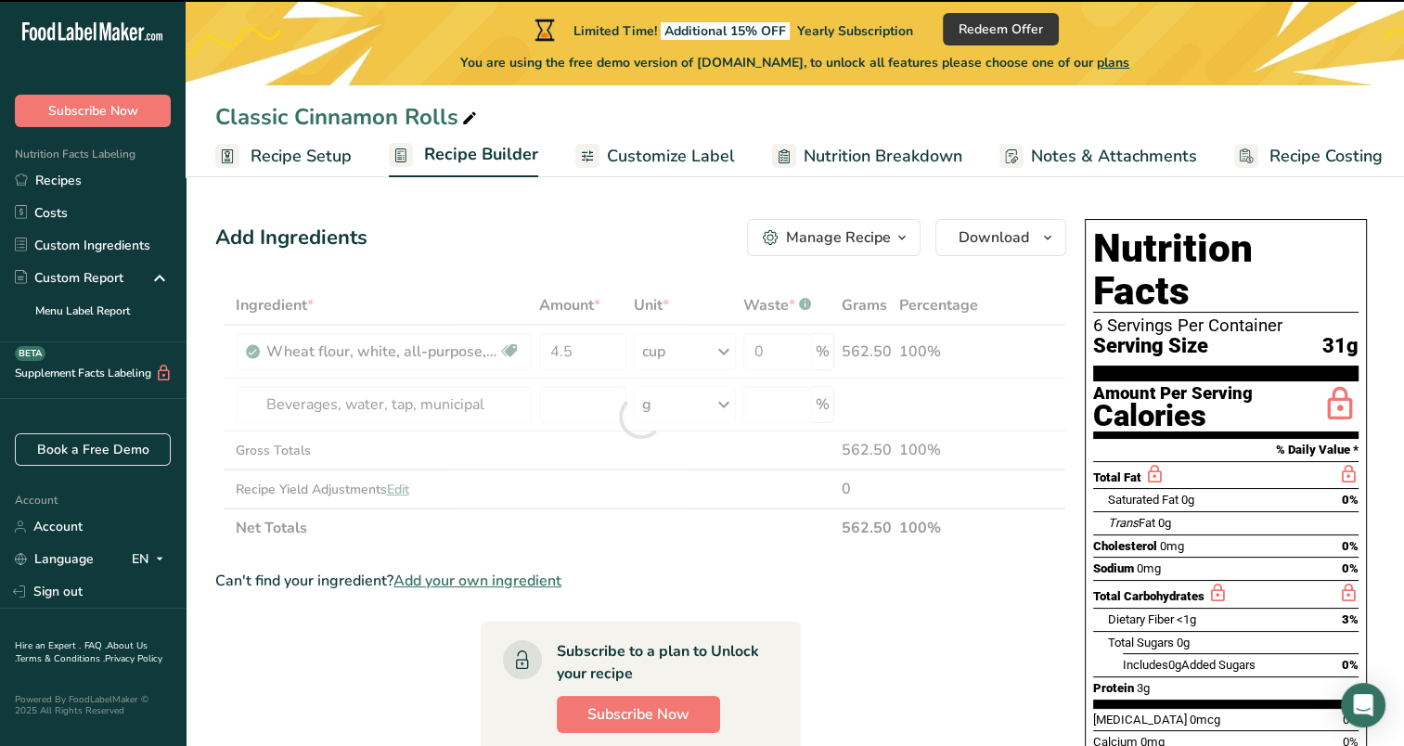
type input "0"
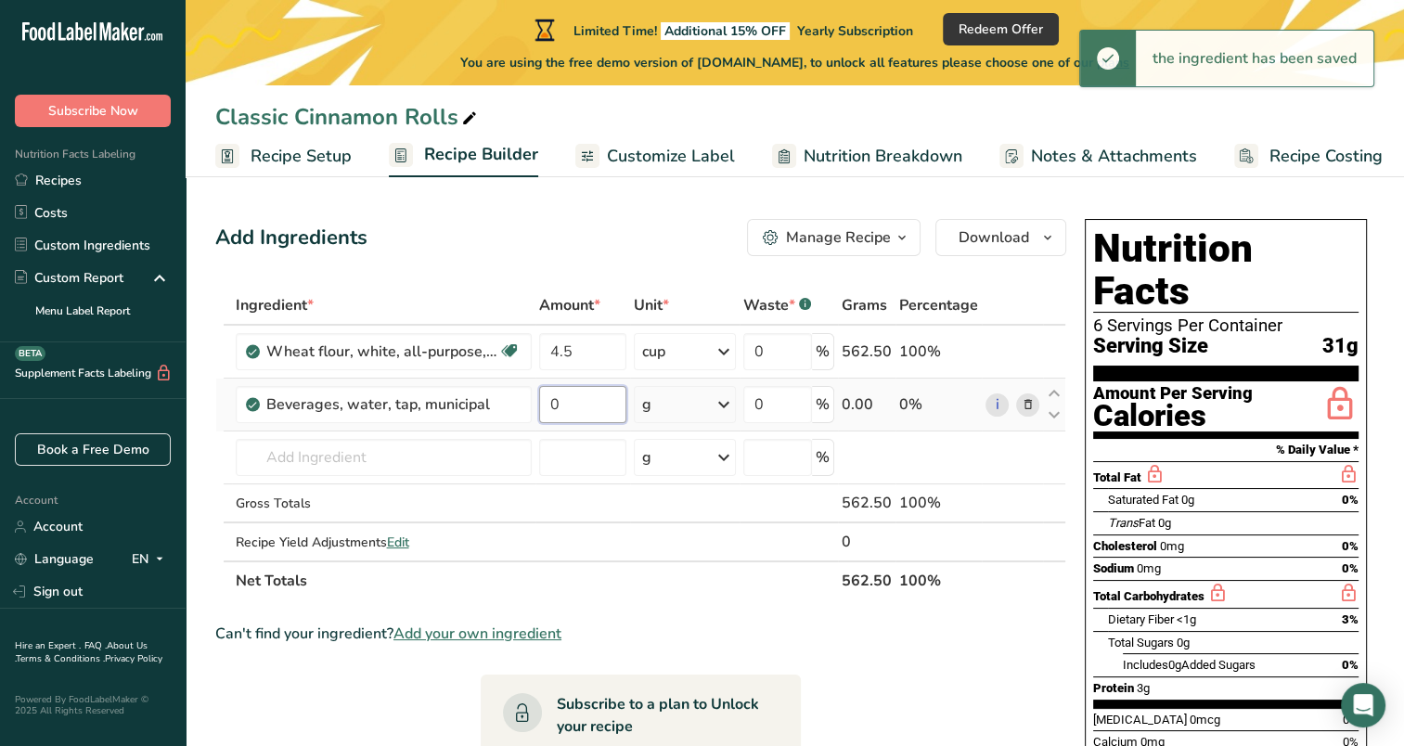
click at [586, 419] on input "0" at bounding box center [582, 404] width 87 height 37
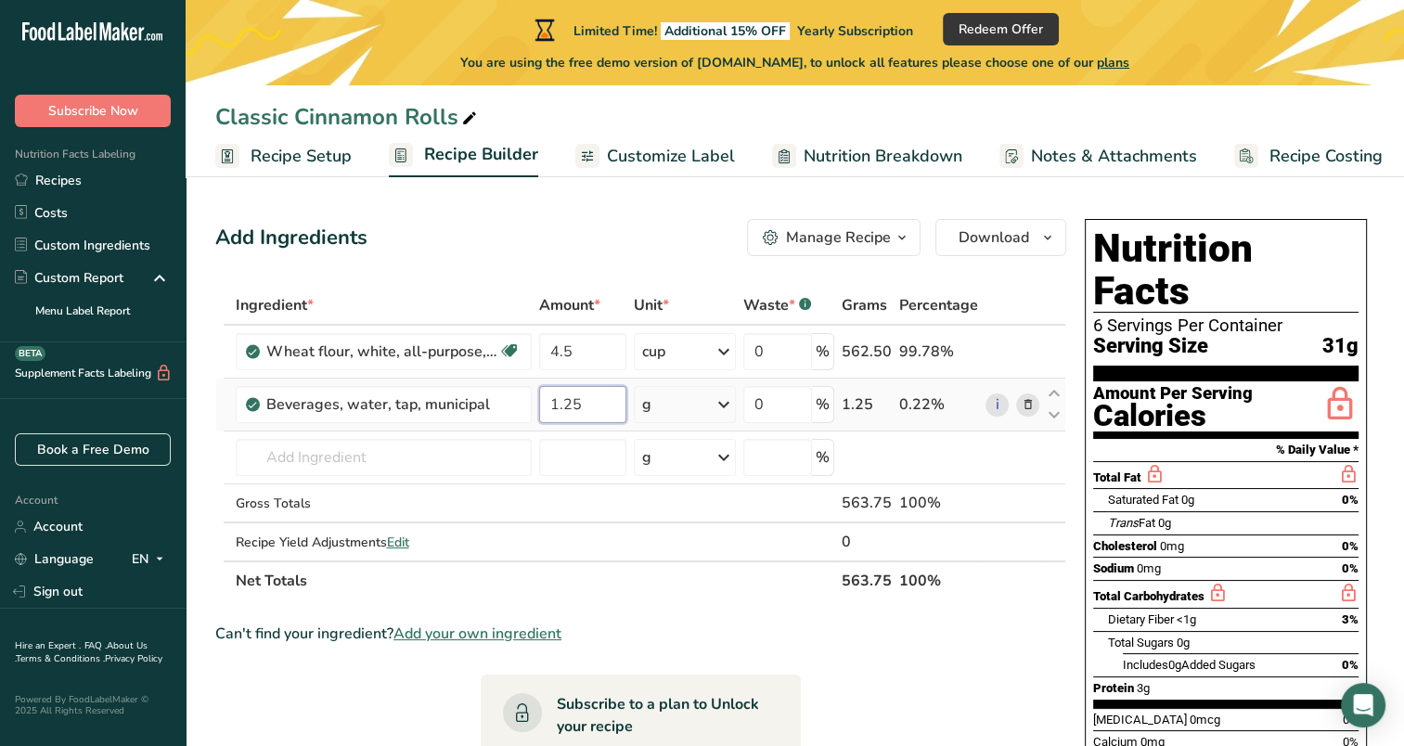
type input "1.25"
click at [724, 401] on div "Ingredient * Amount * Unit * Waste * .a-a{fill:#347362;}.b-a{fill:#fff;} Grams …" at bounding box center [640, 443] width 851 height 314
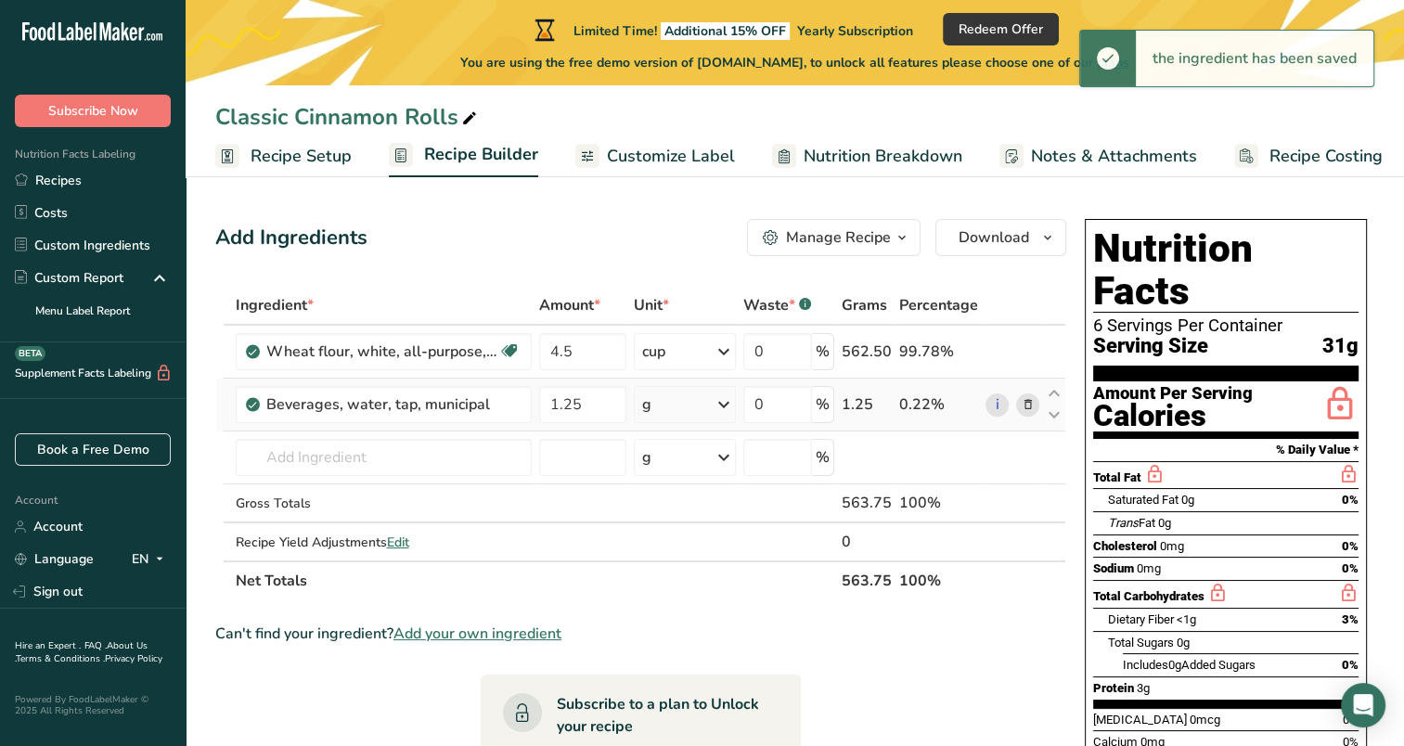
click at [717, 404] on icon at bounding box center [723, 404] width 22 height 33
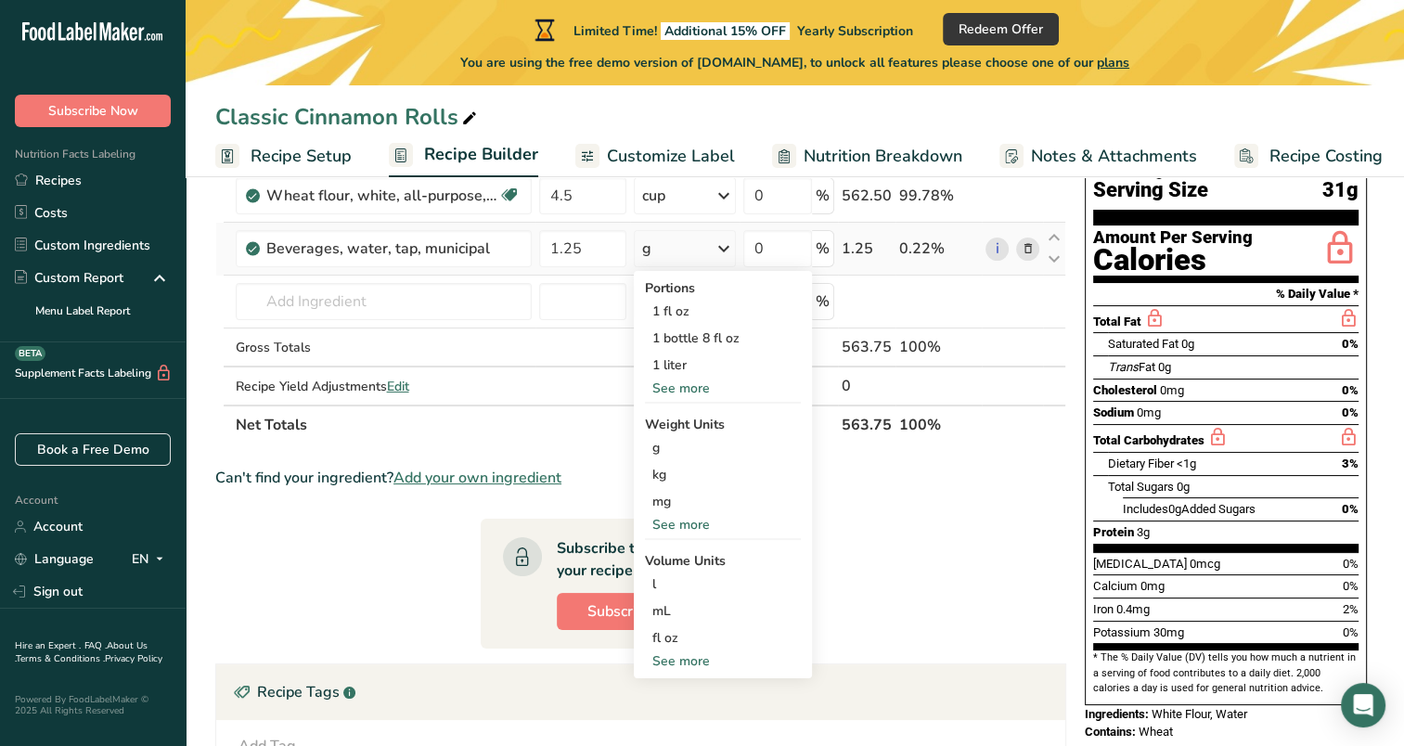
scroll to position [160, 0]
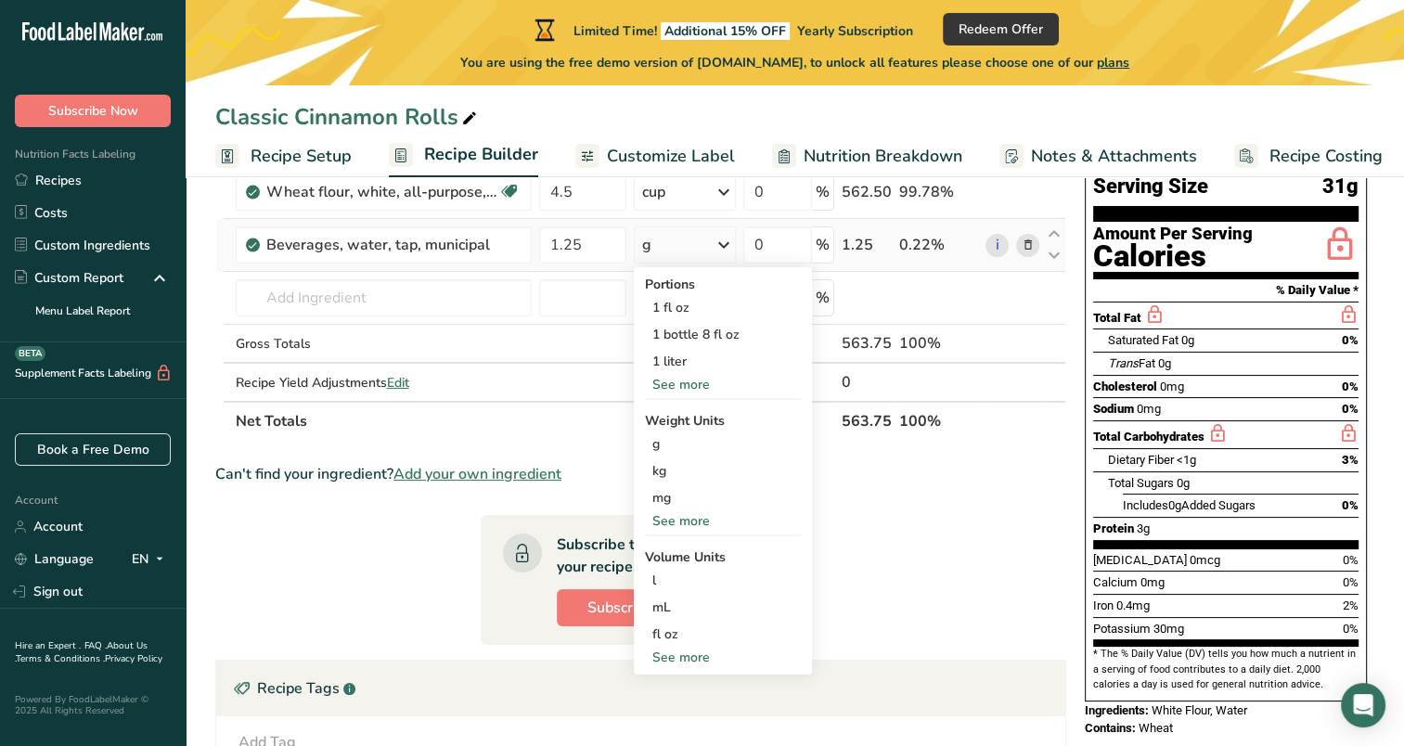
click at [679, 659] on div "See more" at bounding box center [723, 656] width 156 height 19
click at [668, 716] on div "cup" at bounding box center [722, 714] width 141 height 19
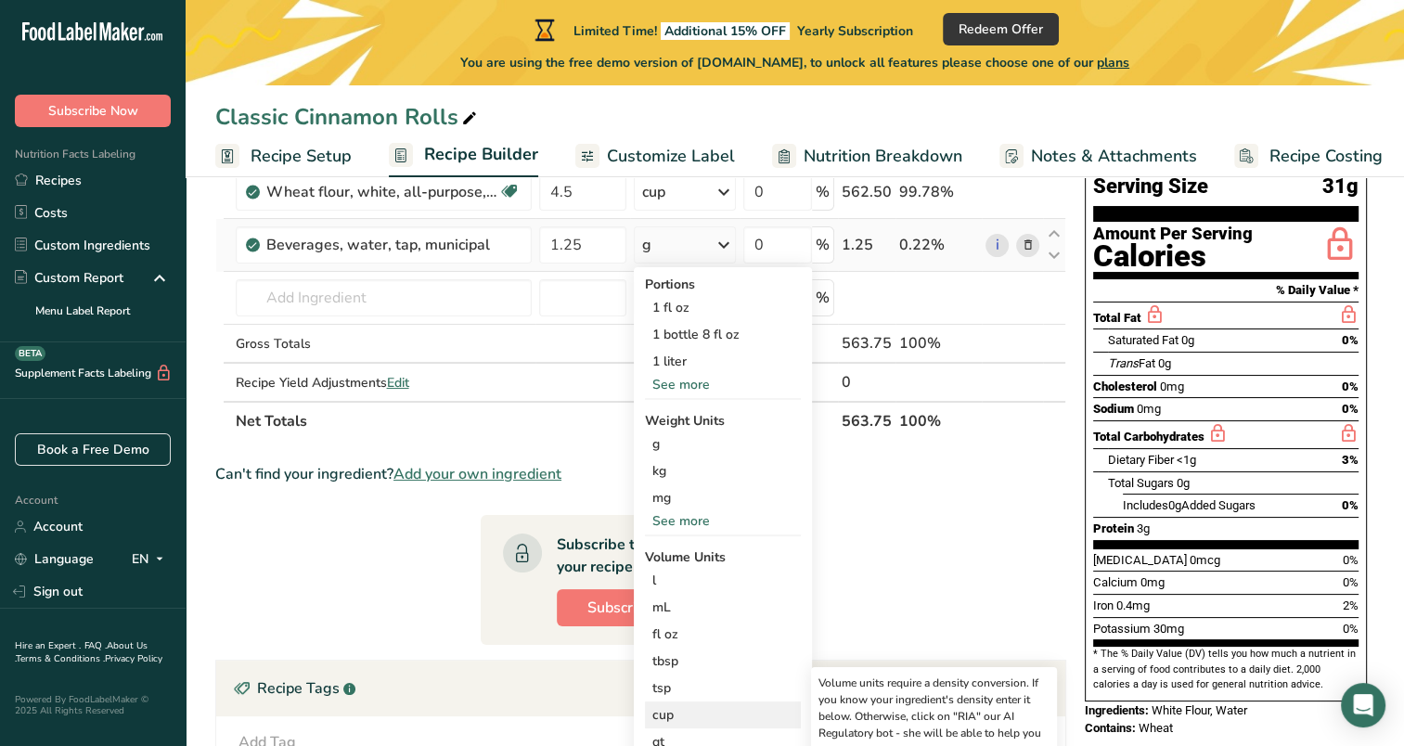
click at [668, 716] on div "cup" at bounding box center [722, 714] width 141 height 19
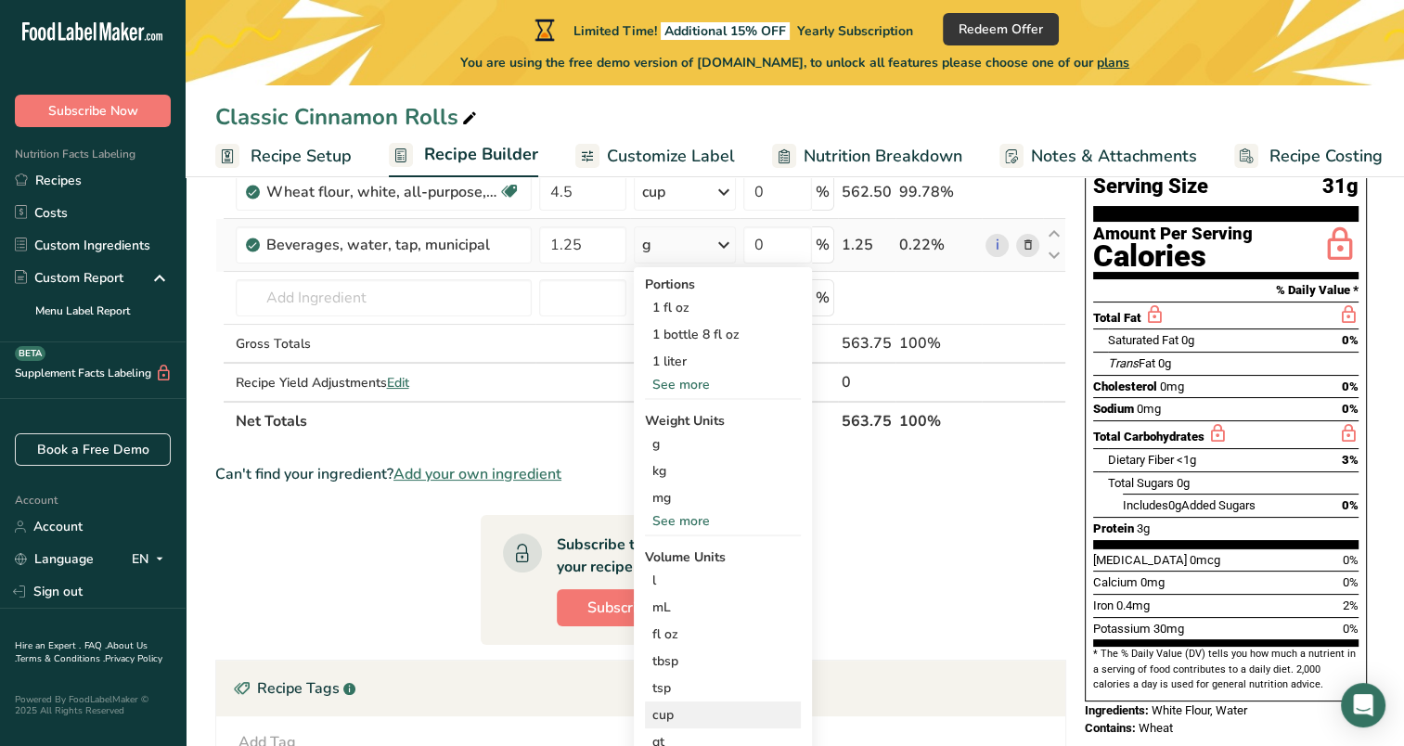
click at [653, 719] on div "cup" at bounding box center [722, 714] width 141 height 19
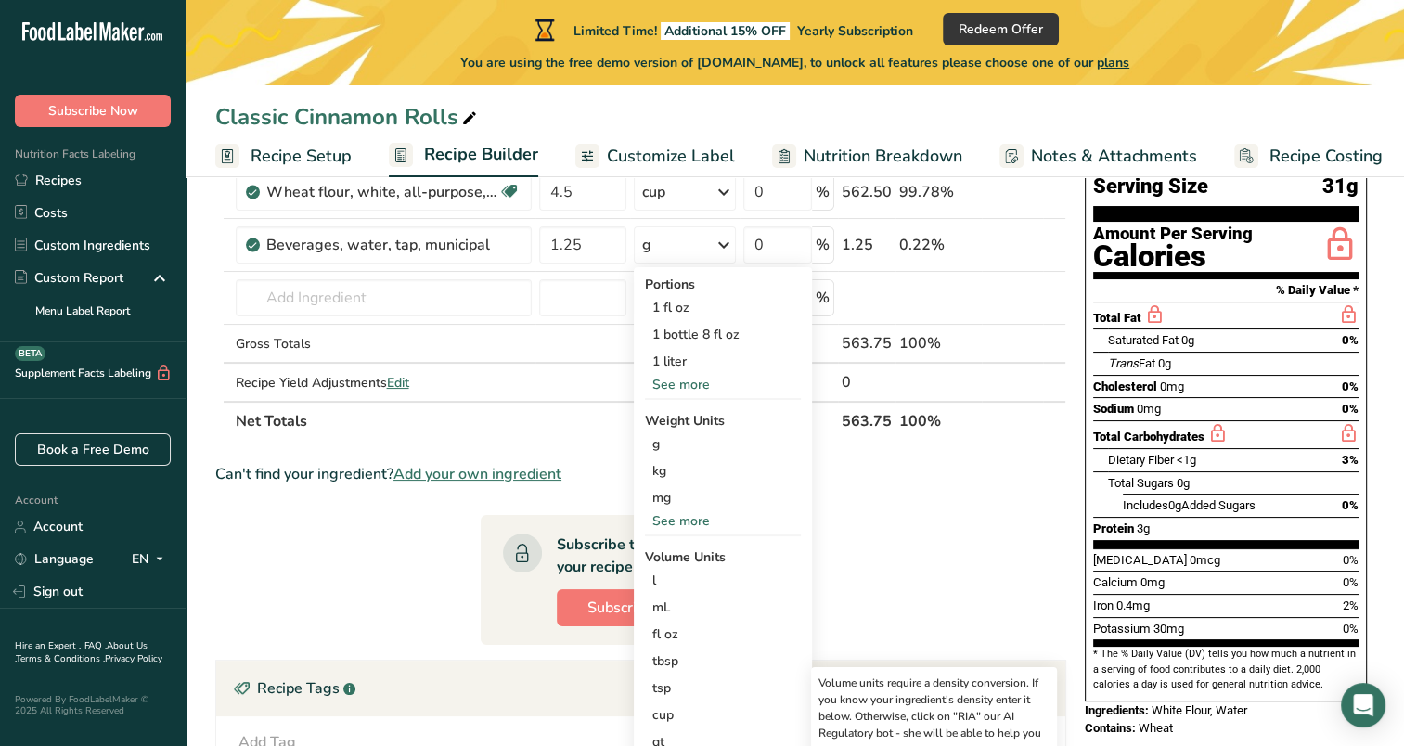
click at [880, 528] on section "Ingredient * Amount * Unit * Waste * .a-a{fill:#347362;}.b-a{fill:#fff;} Grams …" at bounding box center [640, 588] width 851 height 925
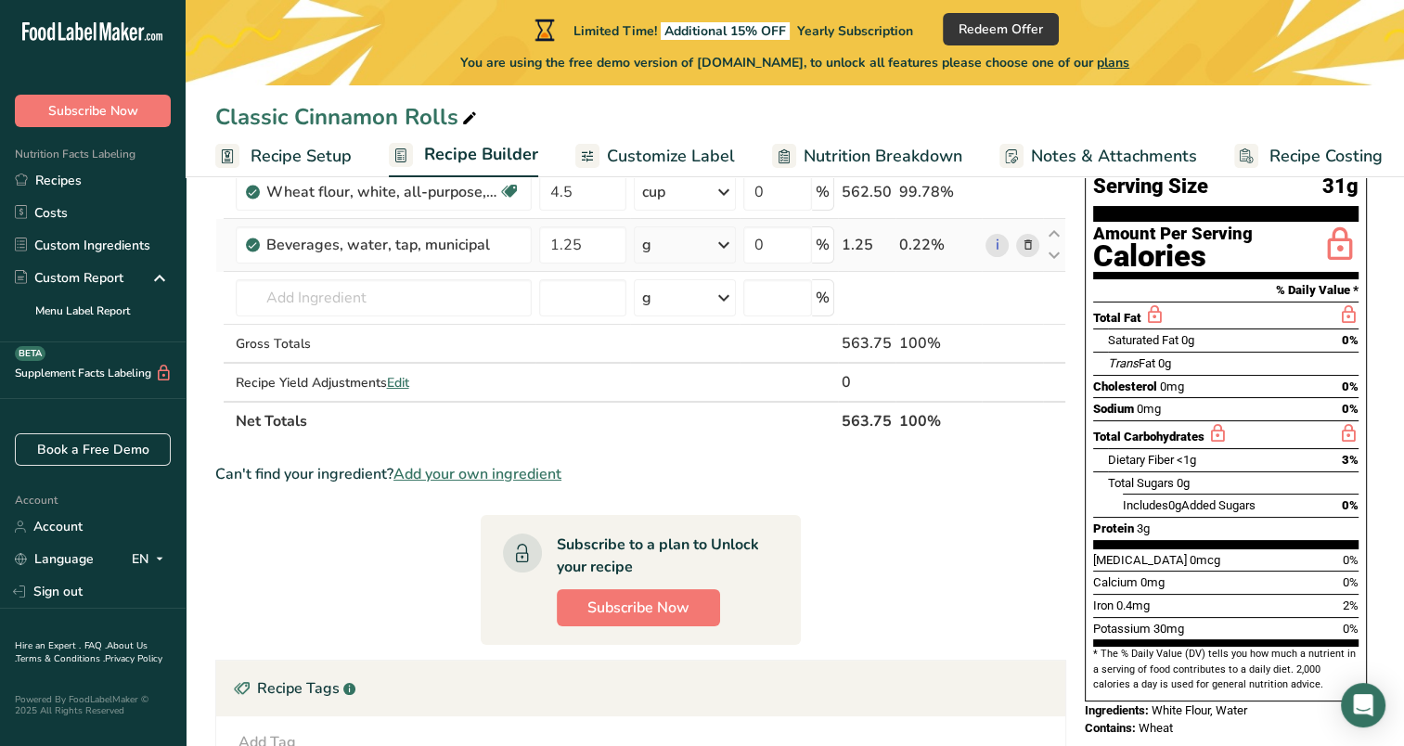
click at [729, 244] on icon at bounding box center [723, 244] width 22 height 33
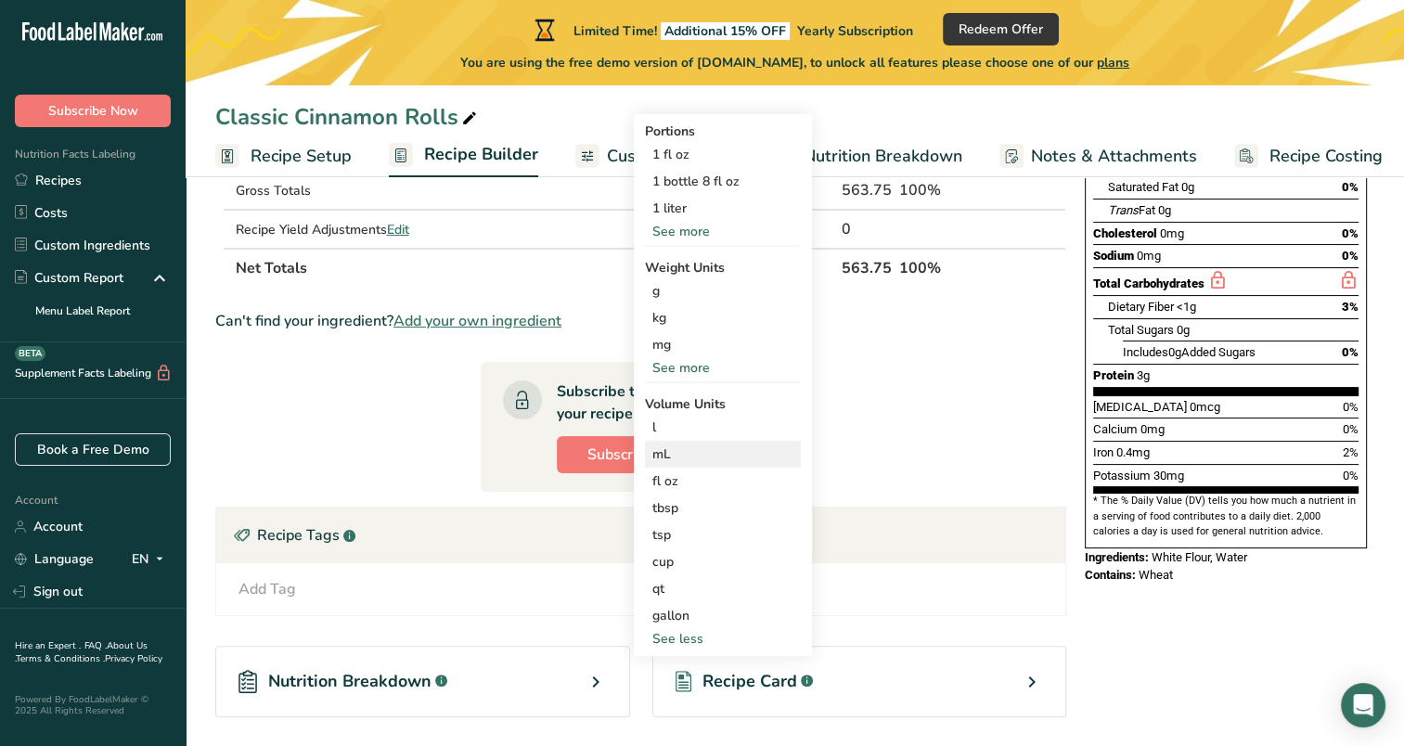
scroll to position [324, 0]
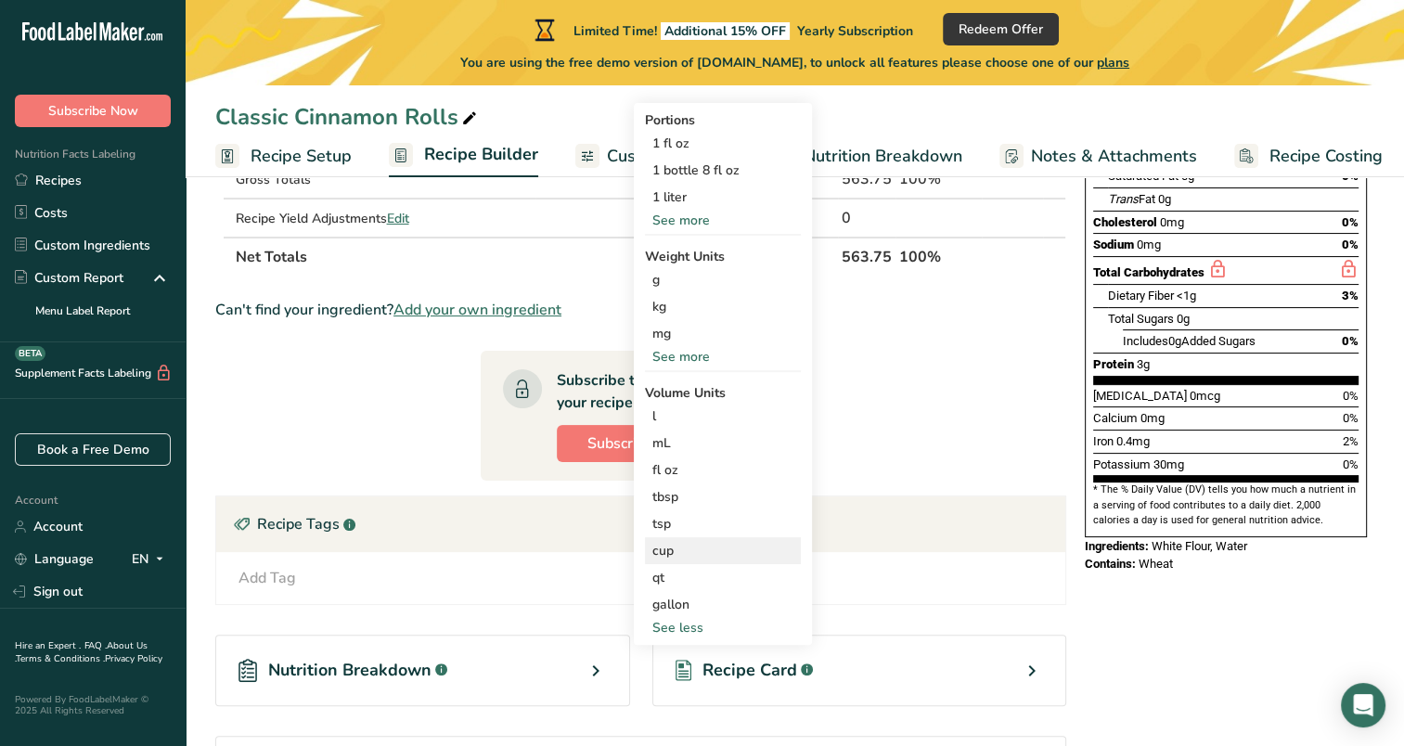
click at [662, 553] on div "cup" at bounding box center [722, 550] width 141 height 19
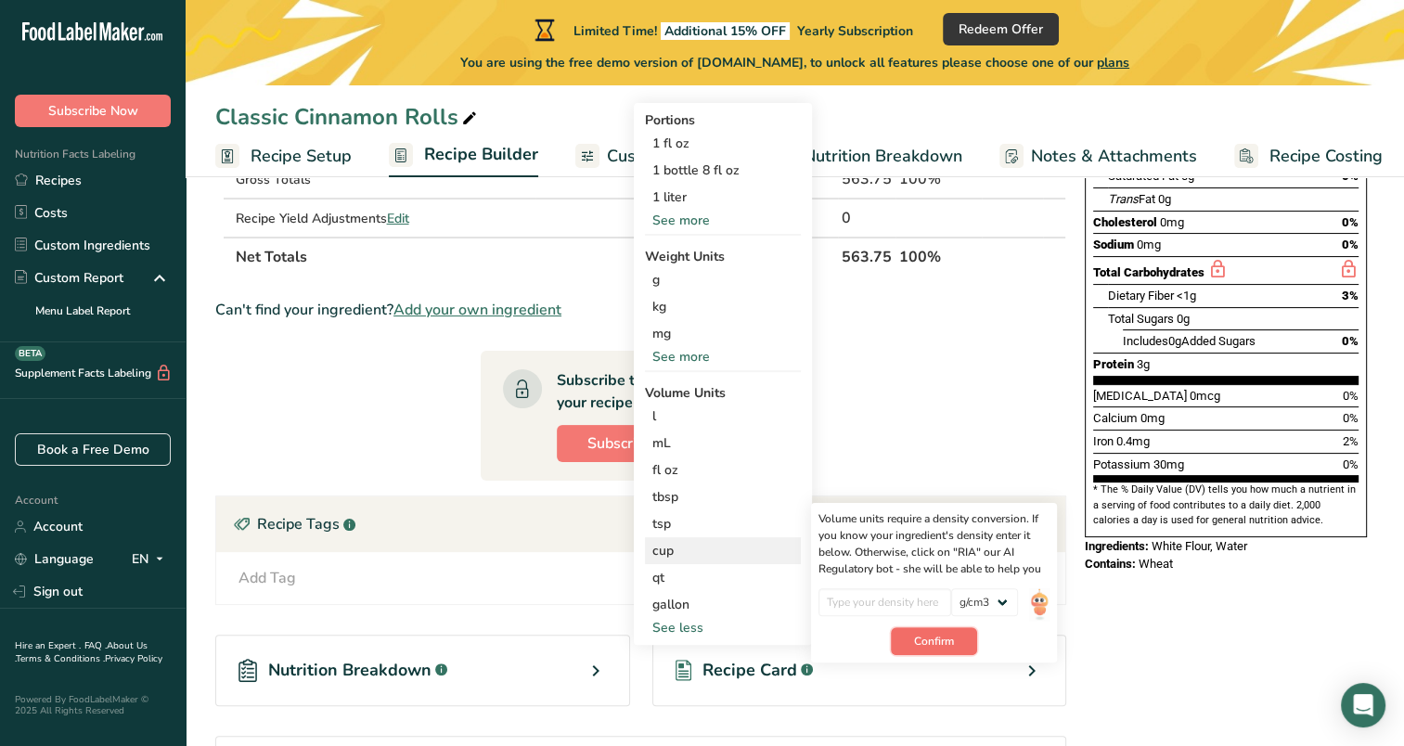
click at [932, 642] on span "Confirm" at bounding box center [934, 641] width 40 height 17
click at [893, 607] on input "number" at bounding box center [884, 602] width 133 height 28
click at [1003, 604] on select "lb/ft3 g/cm3" at bounding box center [984, 602] width 67 height 28
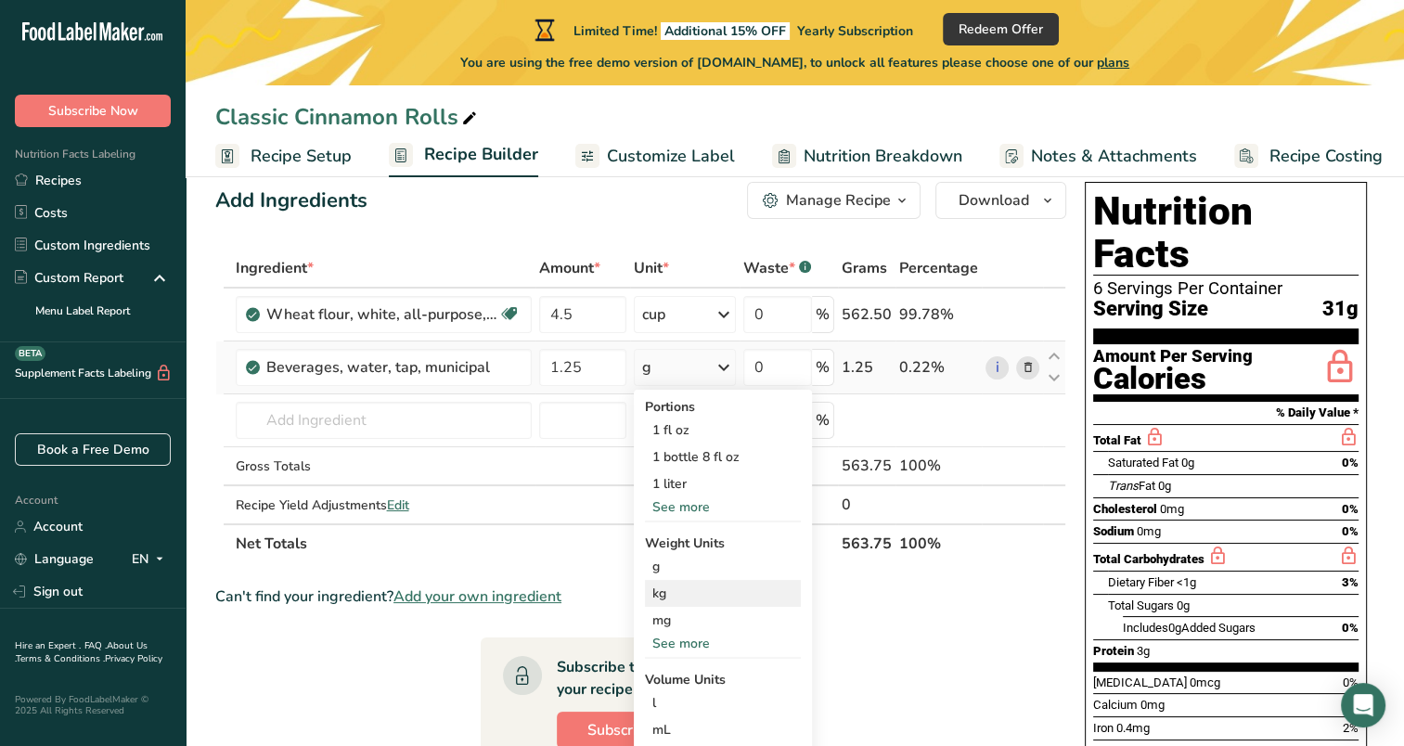
scroll to position [36, 0]
click at [677, 508] on div "See more" at bounding box center [723, 507] width 156 height 19
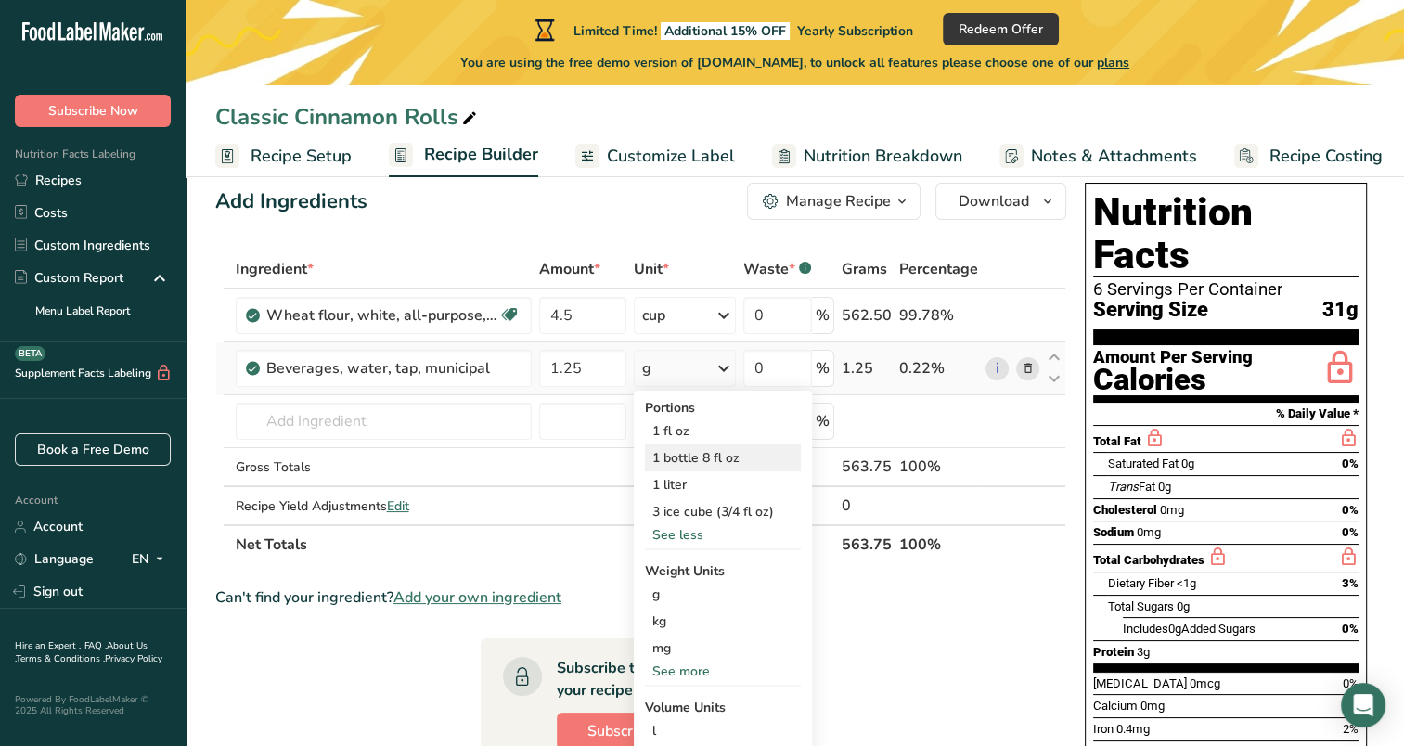
click at [709, 457] on div "1 bottle 8 fl oz" at bounding box center [723, 457] width 156 height 27
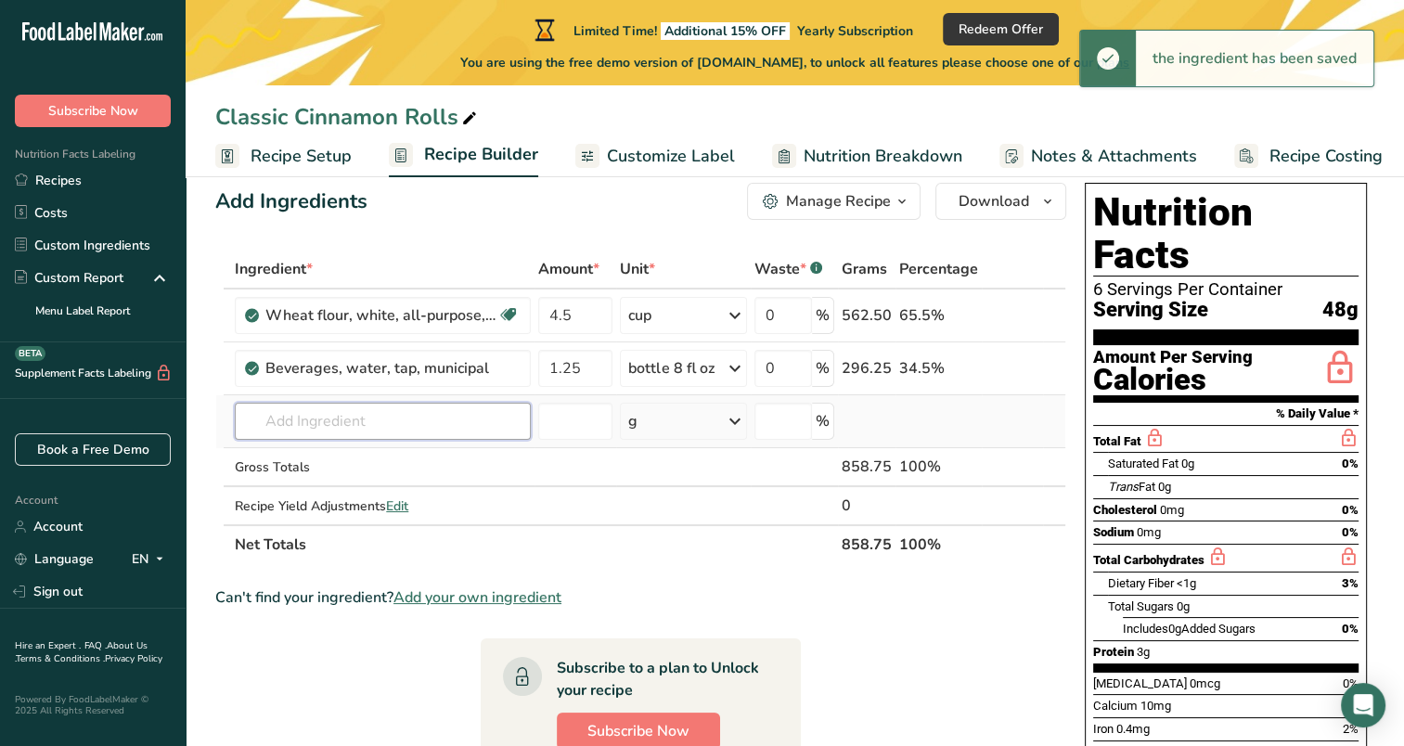
click at [445, 424] on input "text" at bounding box center [383, 421] width 296 height 37
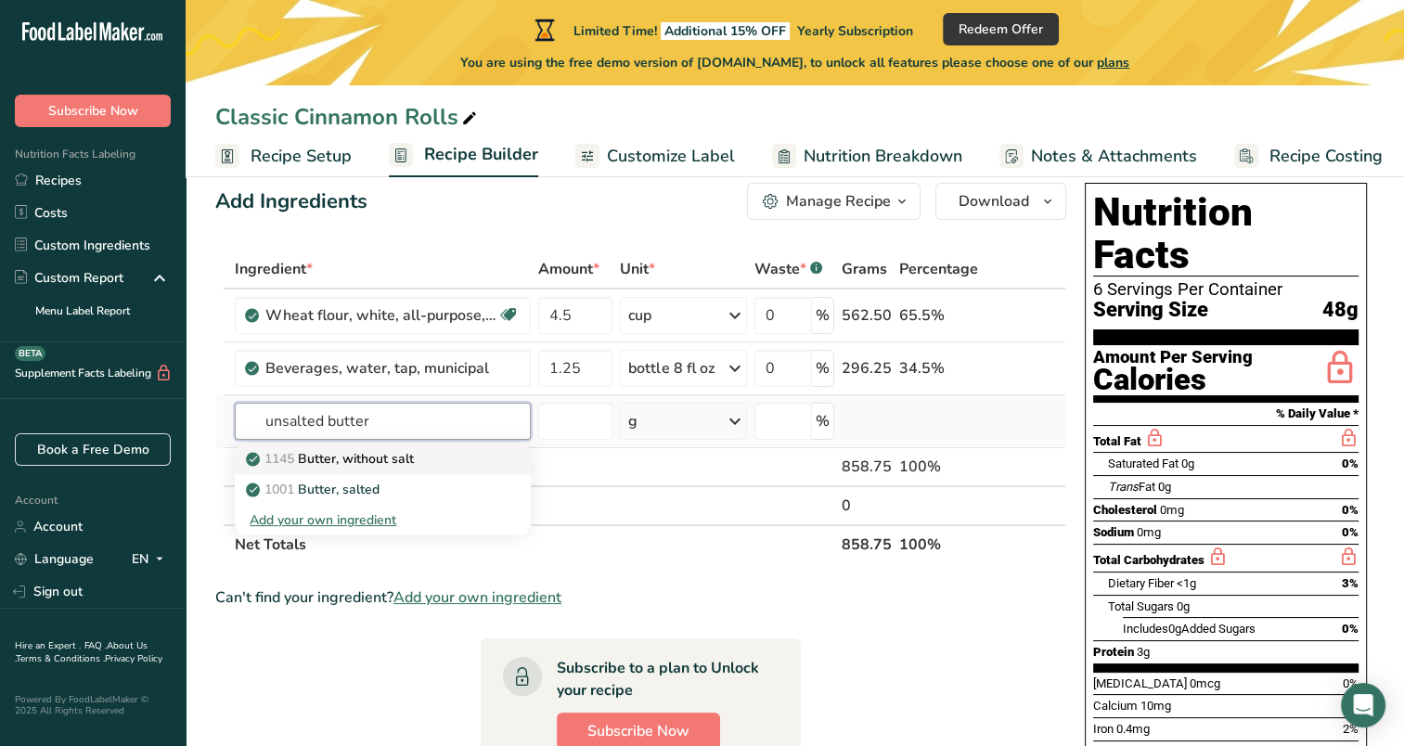
type input "unsalted butter"
click at [391, 453] on p "1145 Butter, without salt" at bounding box center [332, 458] width 164 height 19
type input "Butter, without salt"
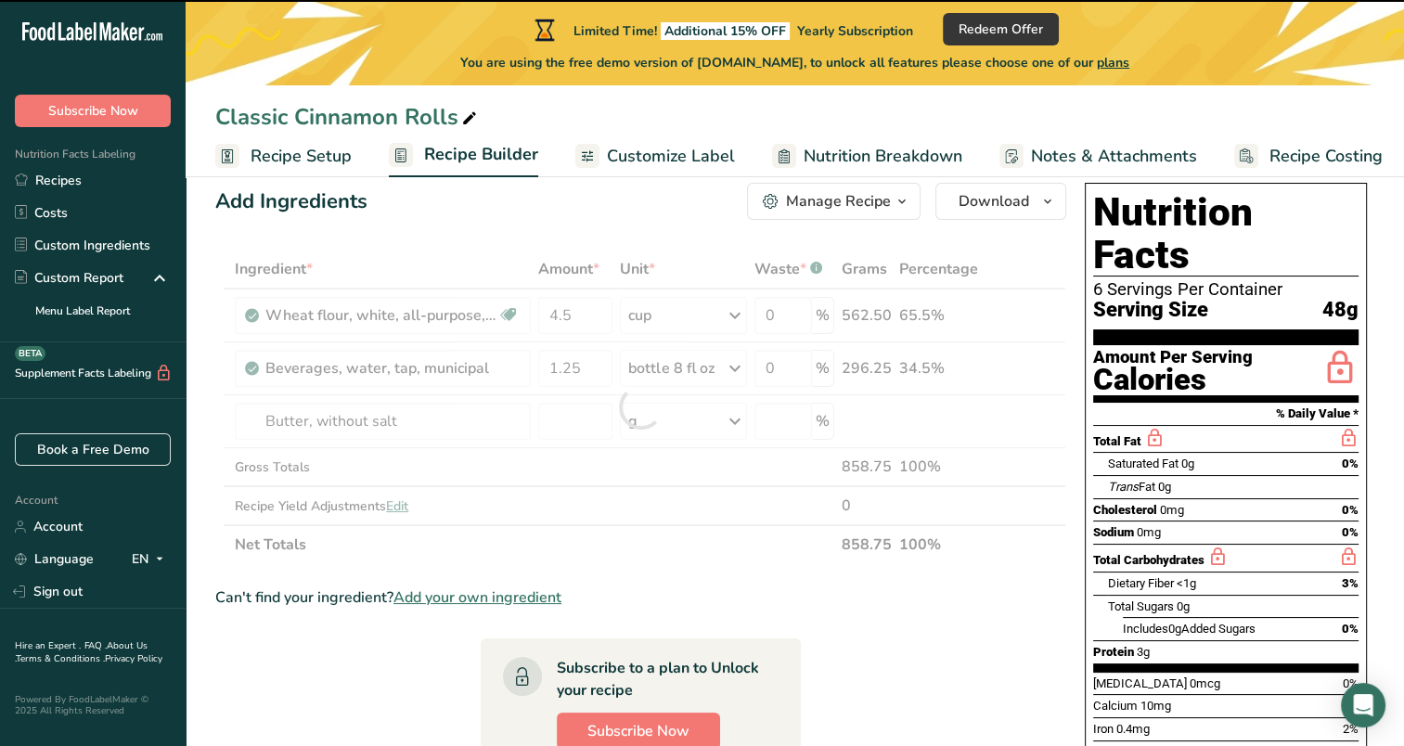
type input "0"
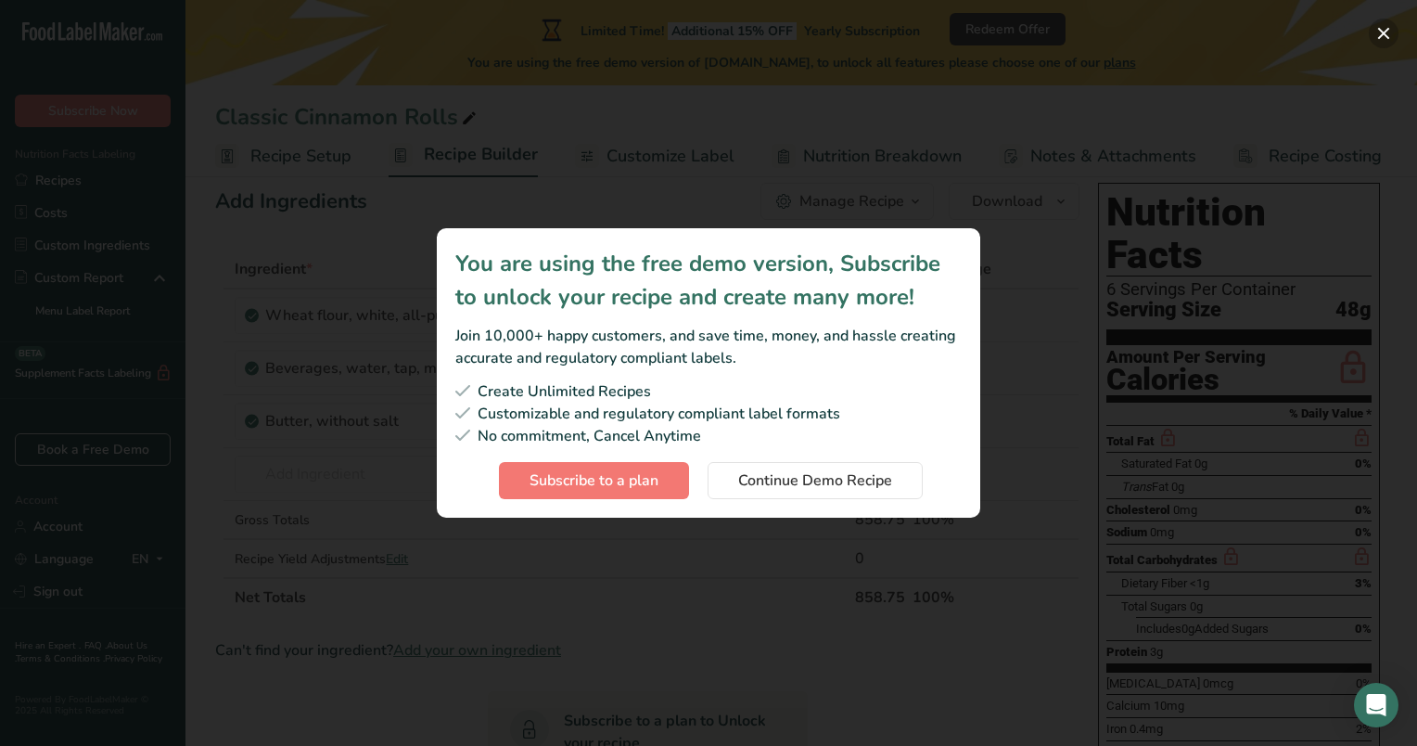
click at [1379, 31] on button "Subscription modal" at bounding box center [1384, 34] width 30 height 30
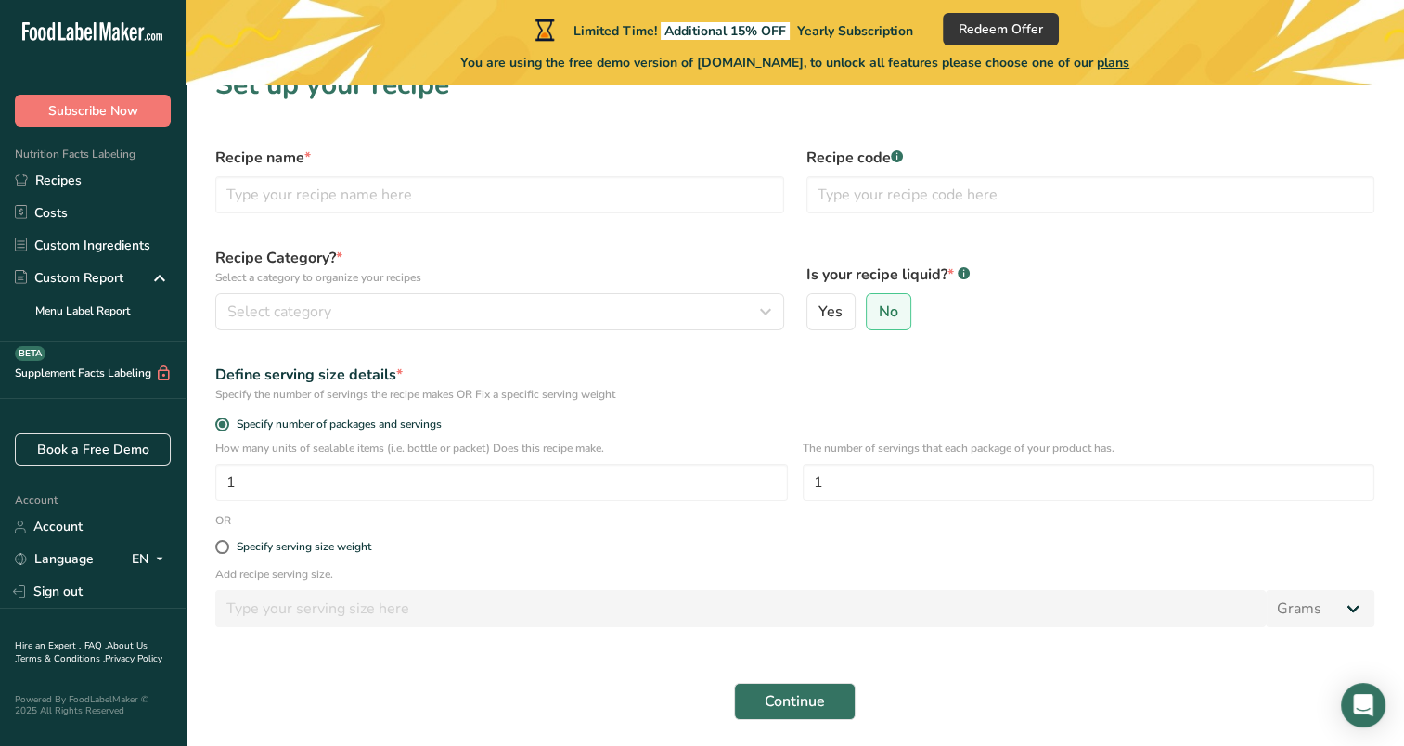
scroll to position [99, 0]
